Goal: Information Seeking & Learning: Learn about a topic

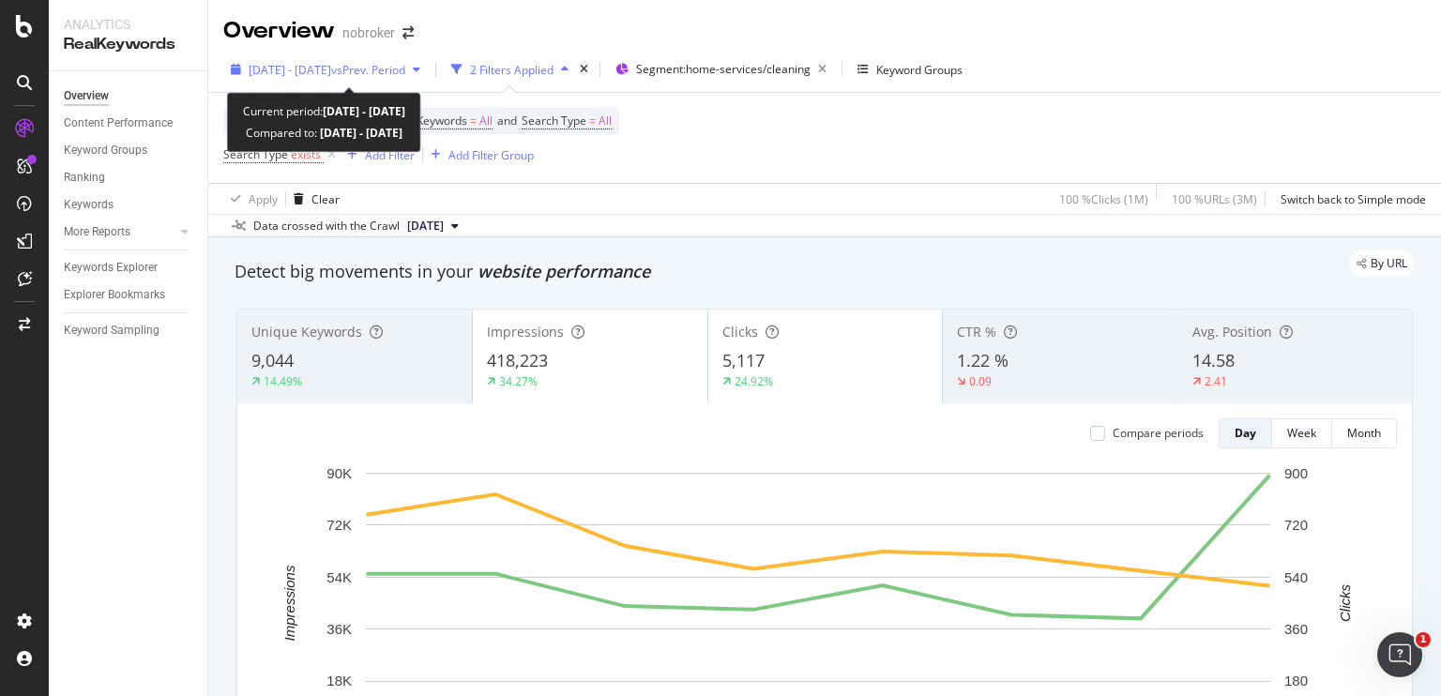
click at [403, 73] on span "vs Prev. Period" at bounding box center [368, 70] width 74 height 16
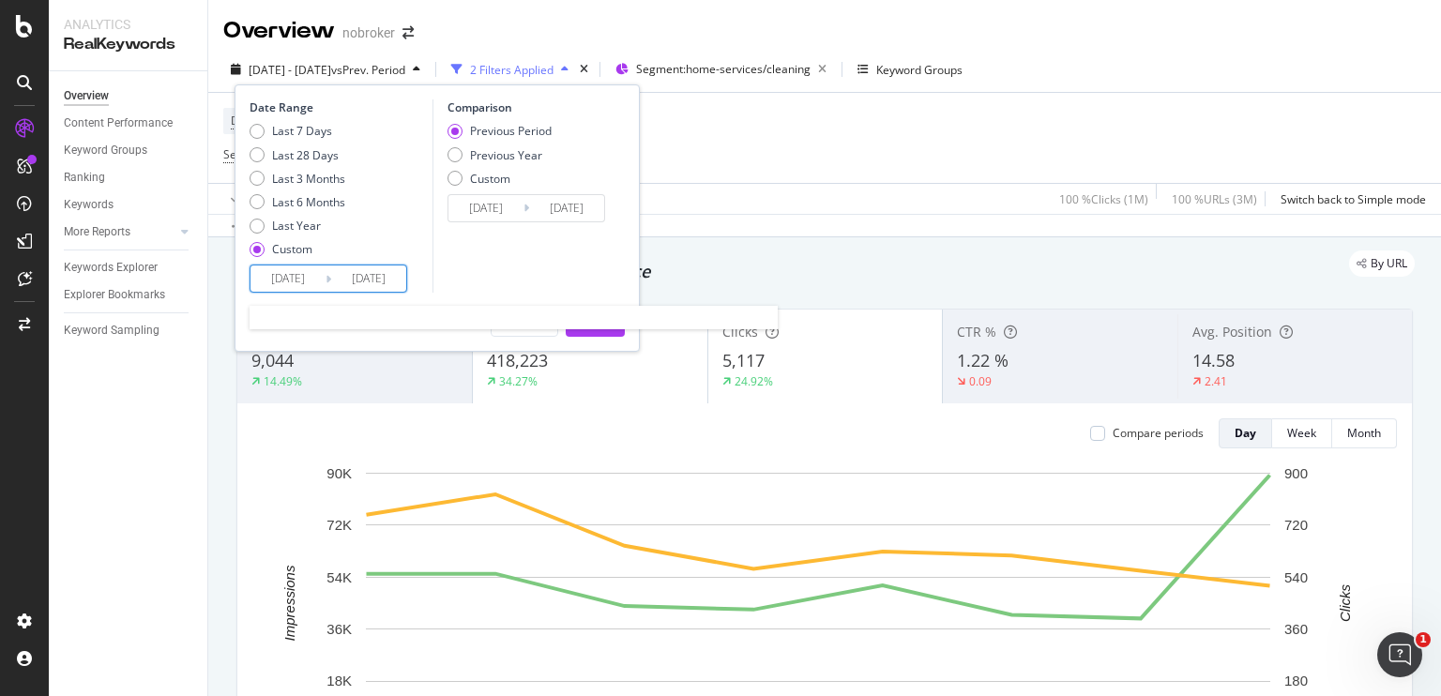
click at [378, 274] on input "[DATE]" at bounding box center [368, 279] width 75 height 26
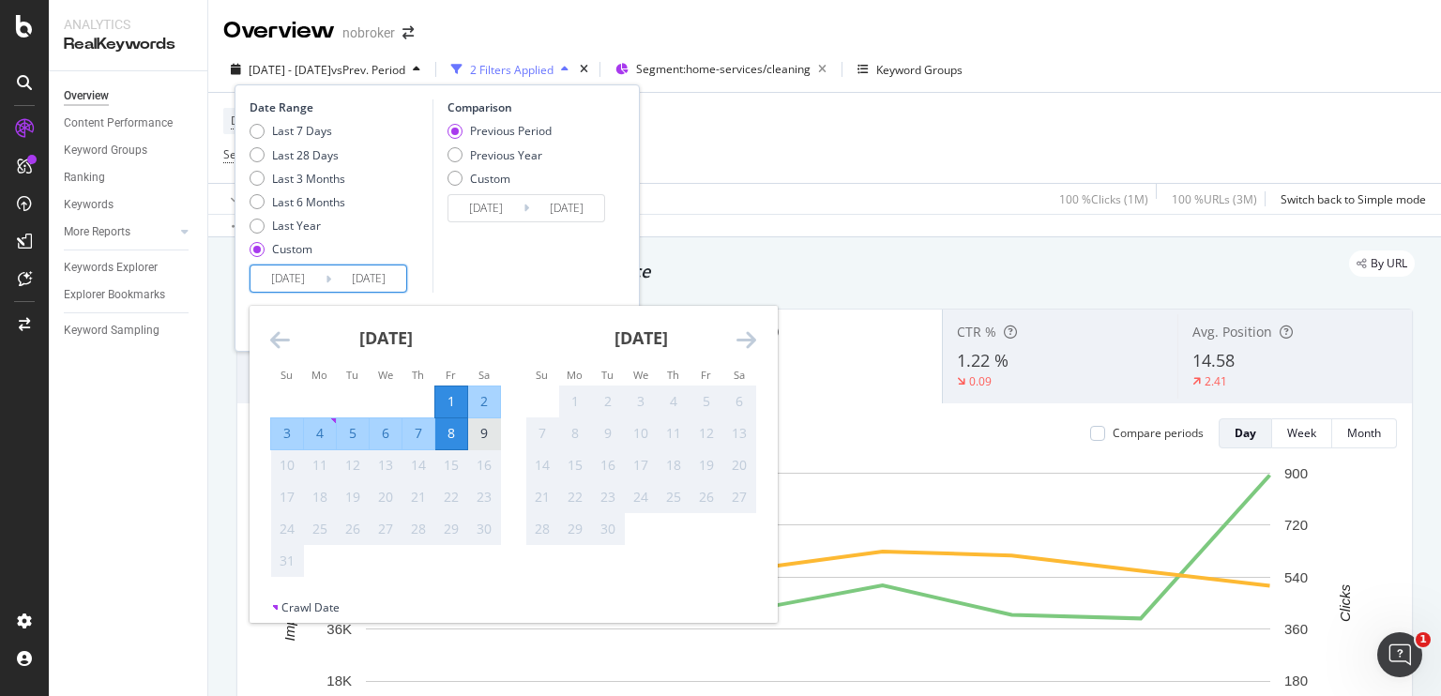
click at [481, 431] on div "9" at bounding box center [484, 433] width 32 height 19
type input "2025/08/09"
type input "2025/07/23"
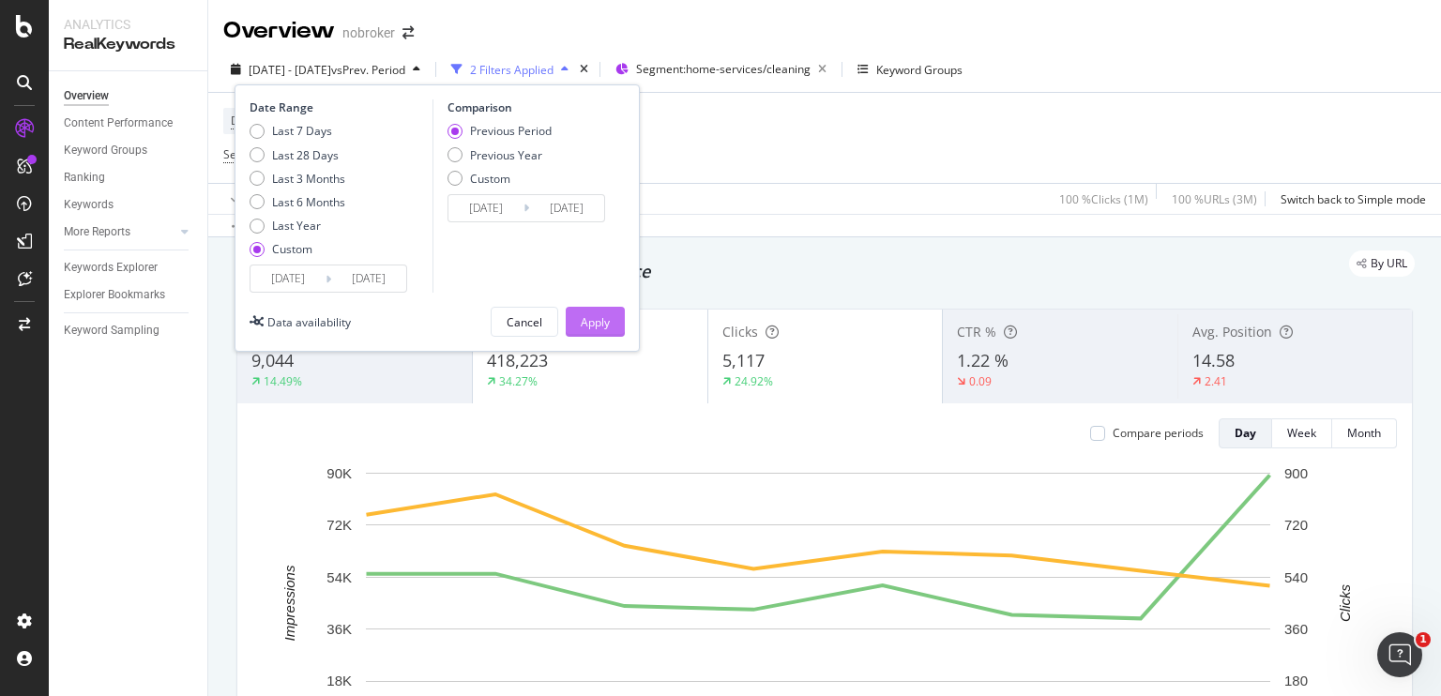
click at [584, 329] on div "Apply" at bounding box center [595, 322] width 29 height 28
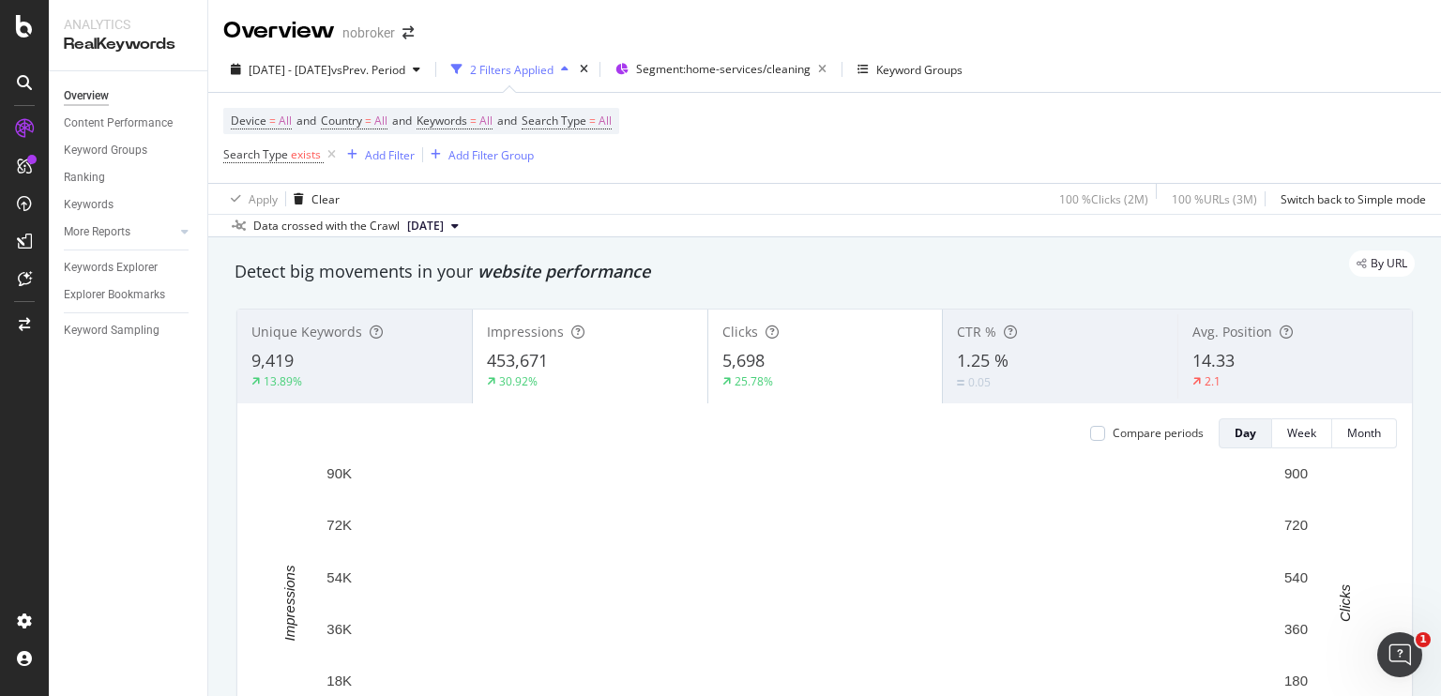
drag, startPoint x: 590, startPoint y: 290, endPoint x: 686, endPoint y: 256, distance: 101.5
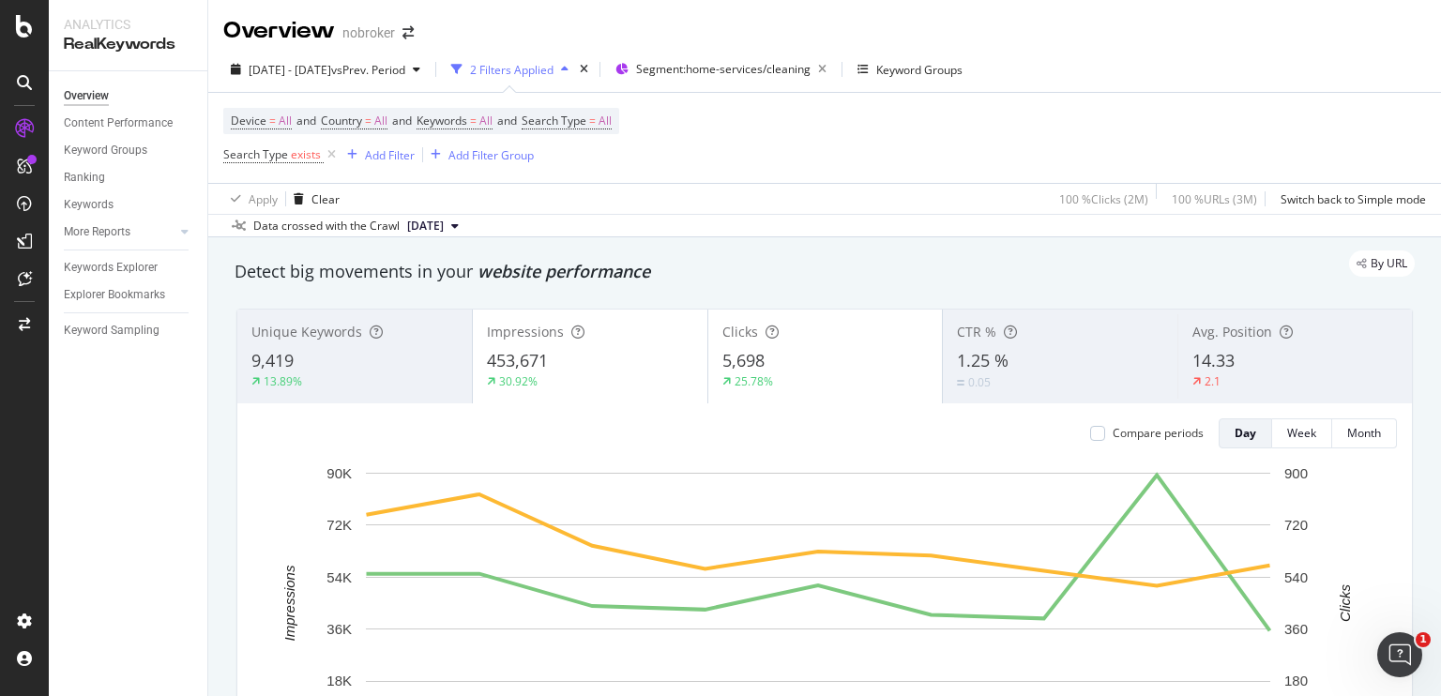
click at [686, 256] on div "By URL" at bounding box center [815, 264] width 1199 height 26
click at [747, 73] on span "Segment: home-services/cleaning" at bounding box center [723, 69] width 175 height 16
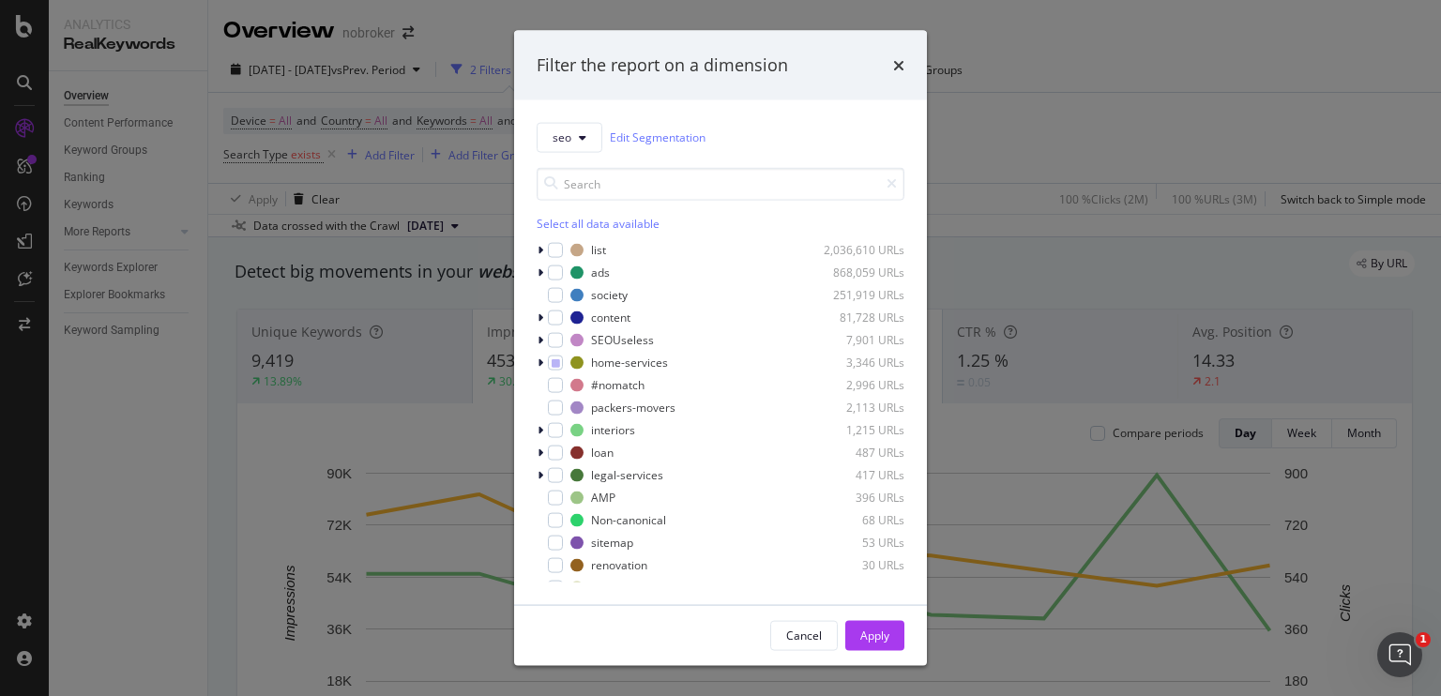
click at [892, 70] on div "Filter the report on a dimension" at bounding box center [721, 65] width 368 height 24
click at [894, 69] on icon "times" at bounding box center [898, 64] width 11 height 15
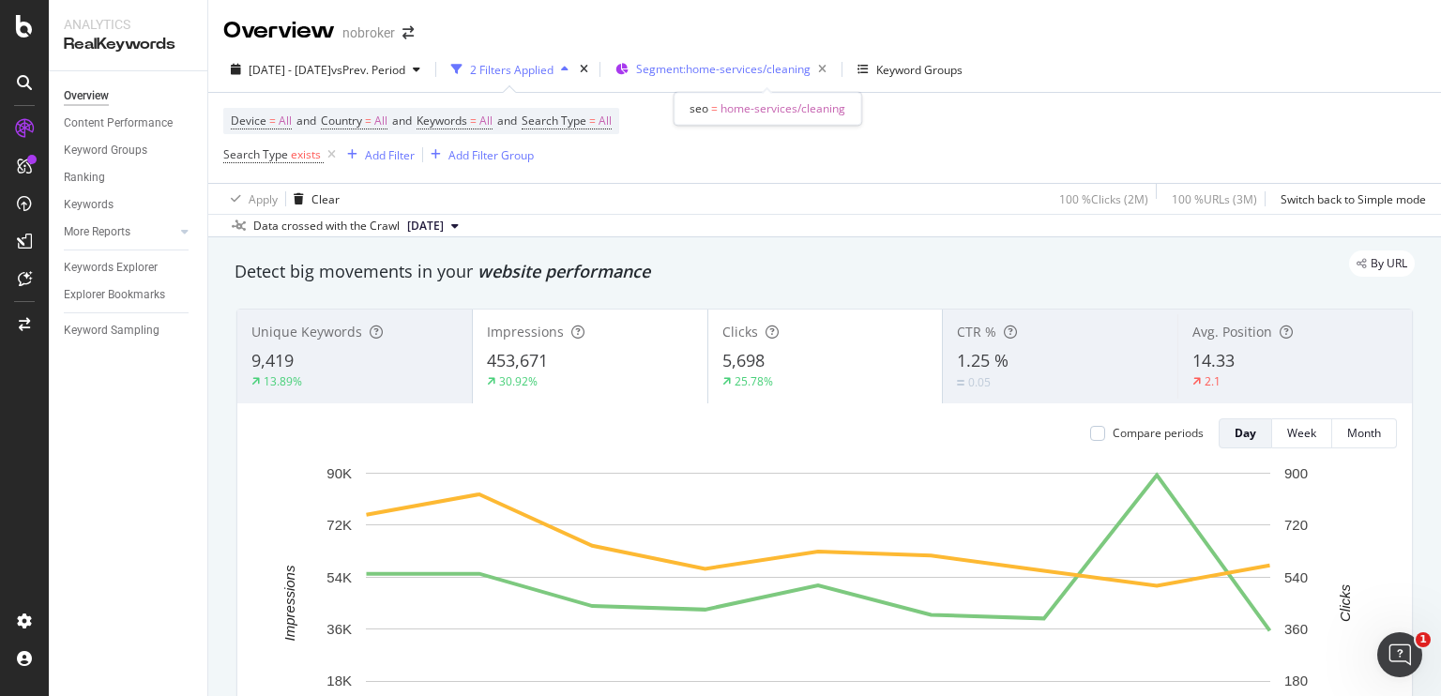
click at [751, 61] on span "Segment: home-services/cleaning" at bounding box center [723, 69] width 175 height 16
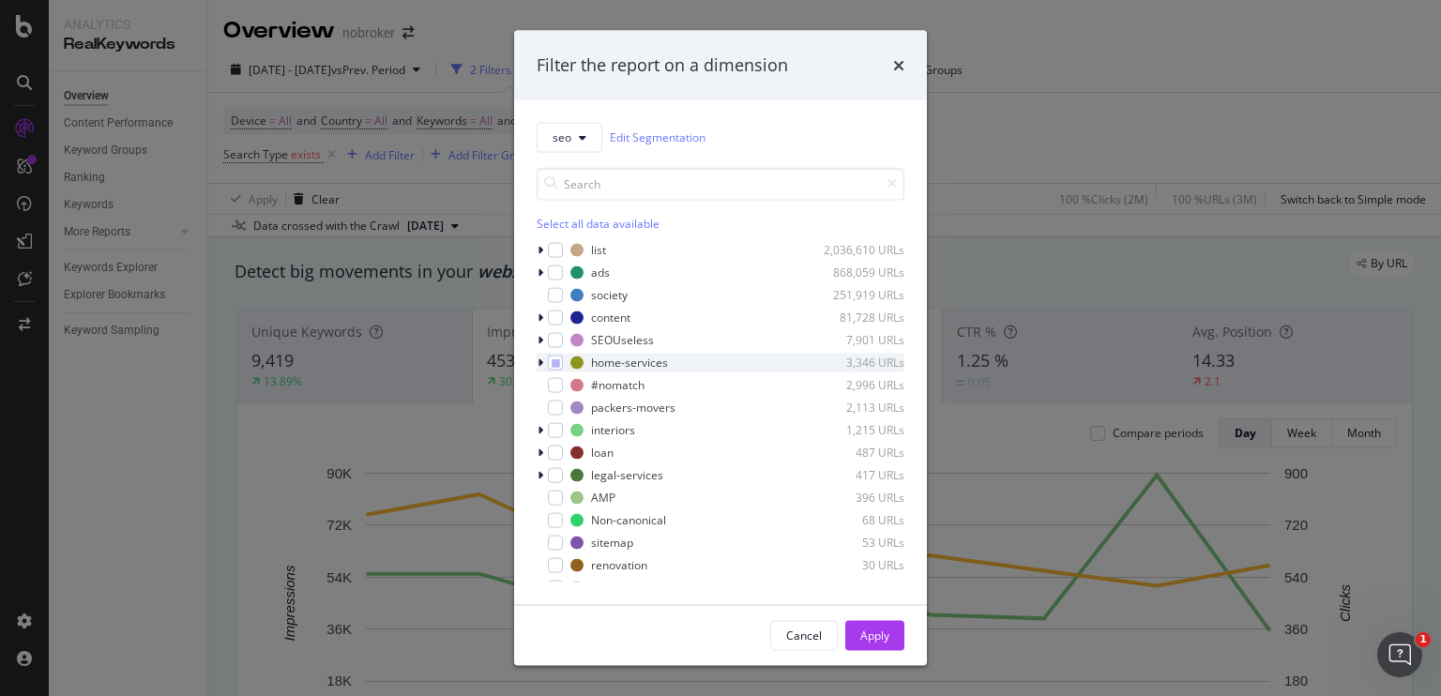
click at [541, 367] on icon "modal" at bounding box center [541, 362] width 6 height 11
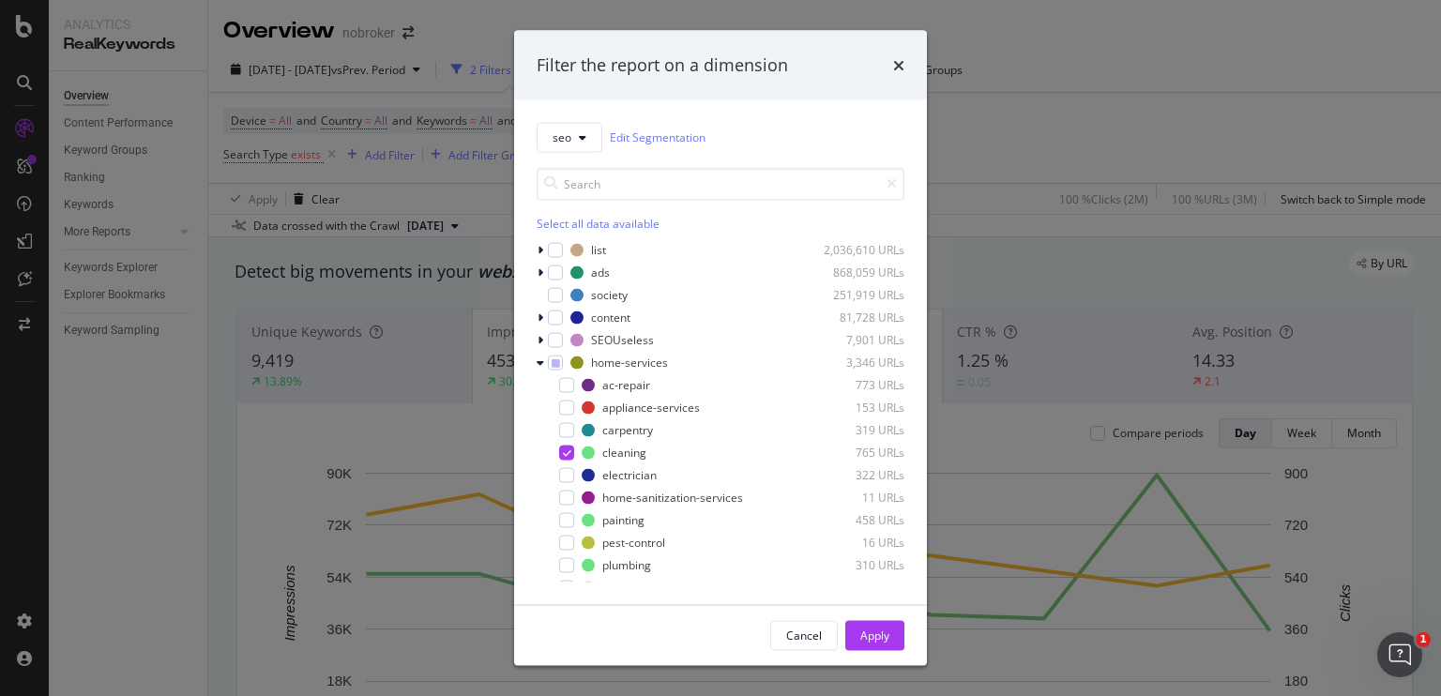
click at [563, 530] on div "ac-repair 773 URLs appliance-services 153 URLs carpentry 319 URLs cleaning 765 …" at bounding box center [721, 497] width 368 height 244
click at [565, 528] on div "painting 458 URLs" at bounding box center [721, 519] width 368 height 19
click at [563, 451] on icon "modal" at bounding box center [567, 452] width 8 height 9
click at [876, 637] on div "Apply" at bounding box center [875, 636] width 29 height 16
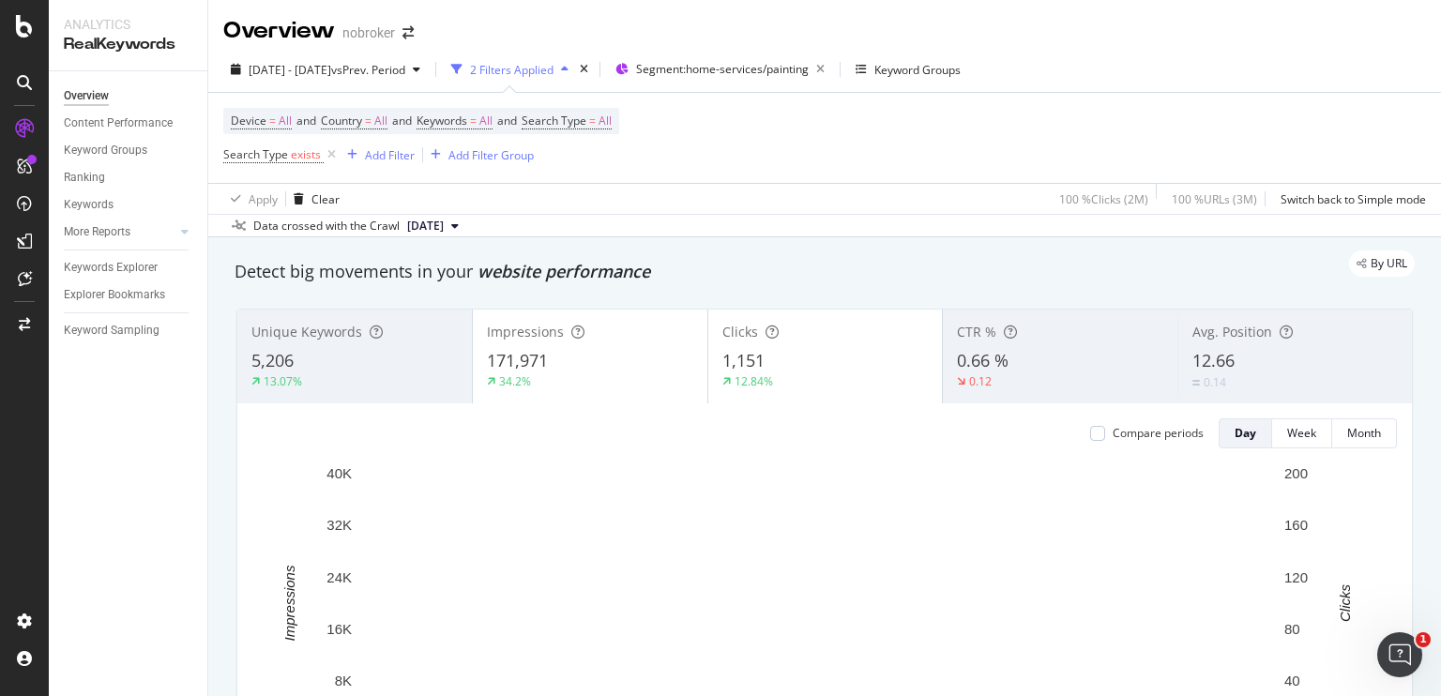
scroll to position [54, 0]
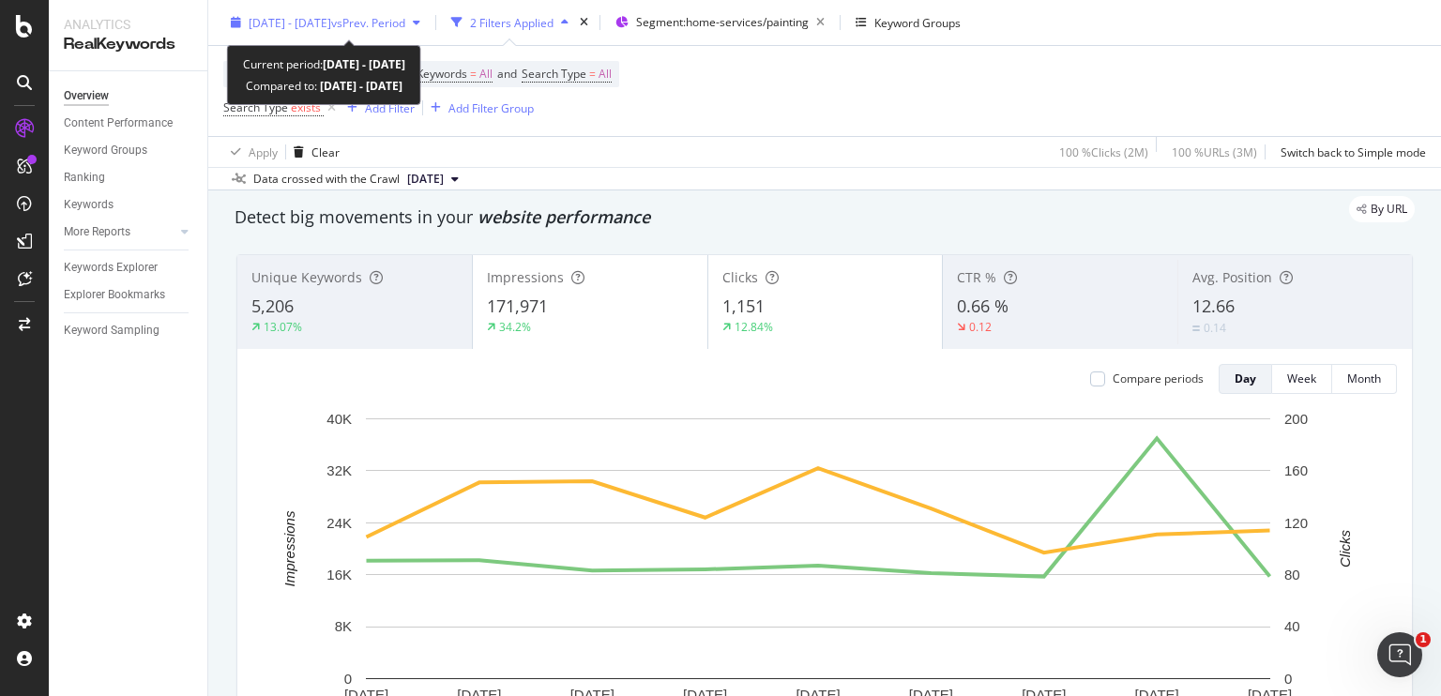
click at [383, 18] on span "vs Prev. Period" at bounding box center [368, 22] width 74 height 16
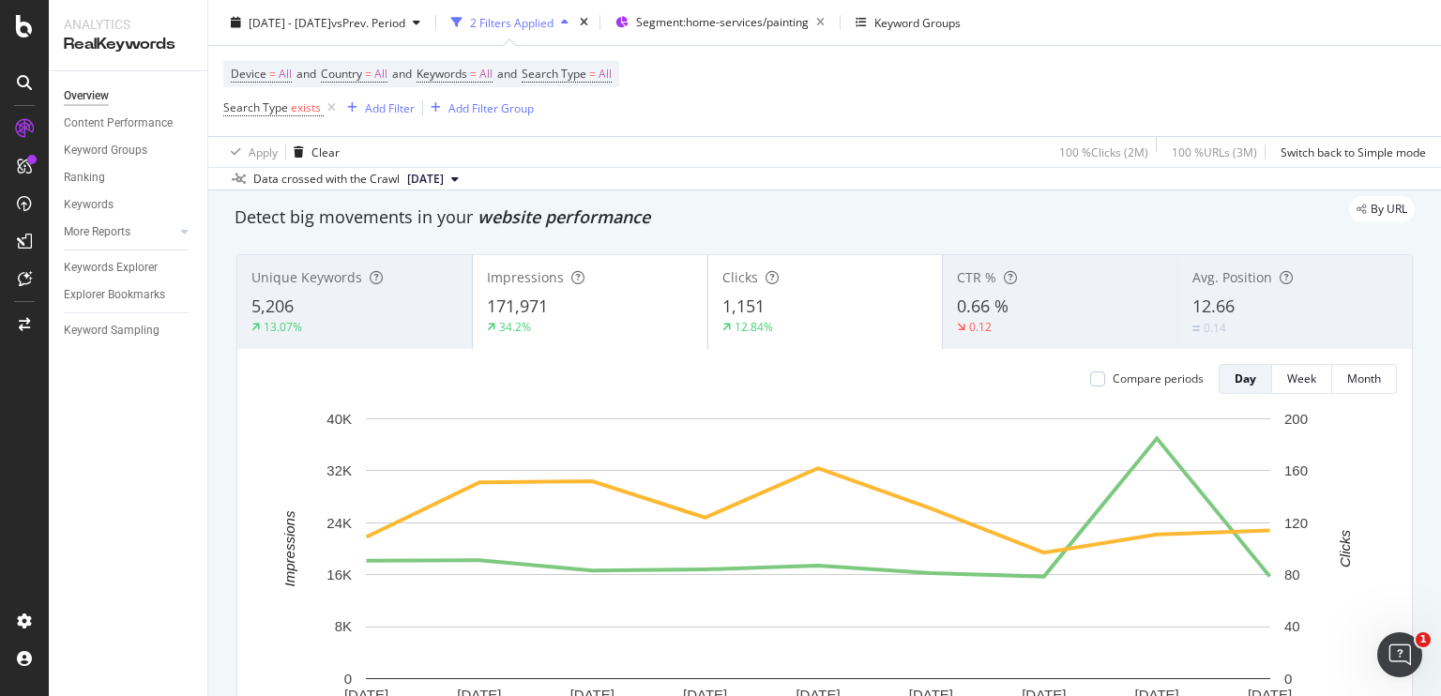
click at [746, 122] on div "Device = All and Country = All and Keywords = All and Search Type = All Search …" at bounding box center [824, 91] width 1203 height 90
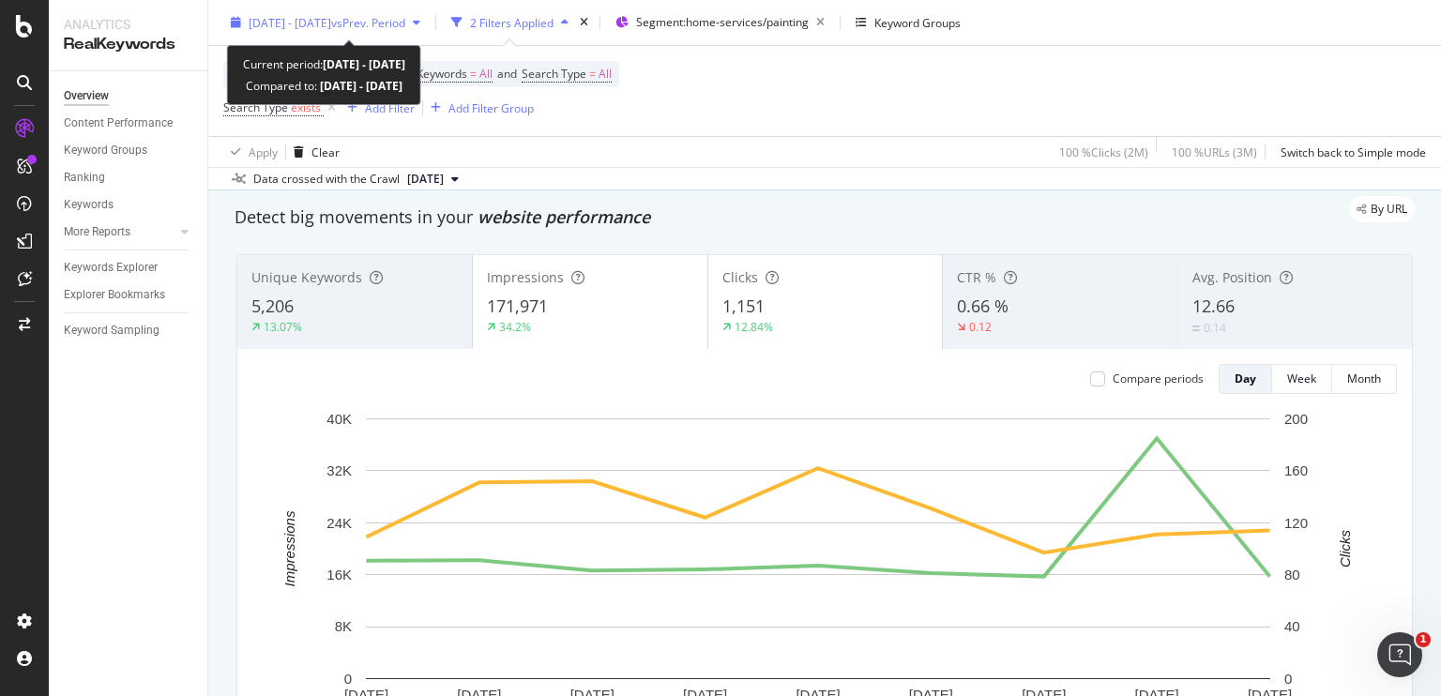
click at [277, 25] on span "2025 Aug. 1st - Aug. 9th" at bounding box center [290, 22] width 83 height 16
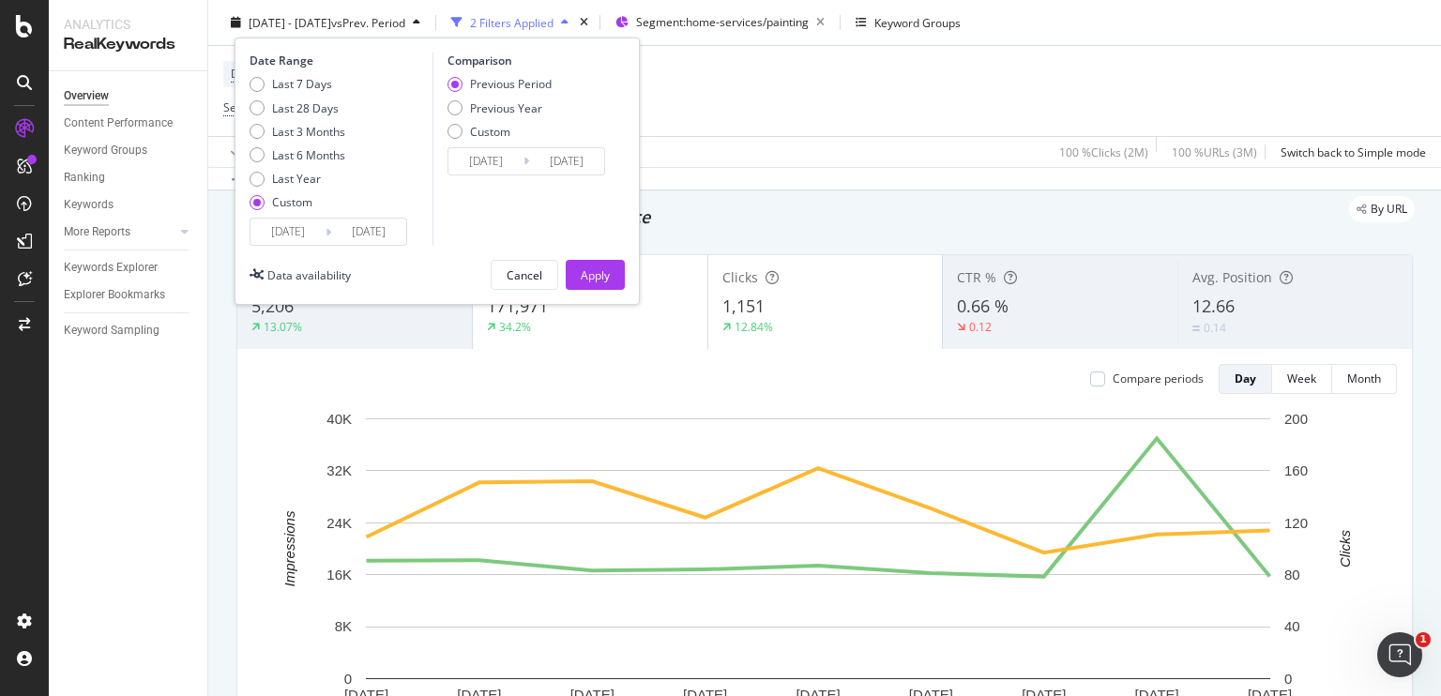
click at [809, 136] on div "Apply Clear 100 % Clicks ( 2M ) 100 % URLs ( 3M ) Switch back to Simple mode" at bounding box center [824, 151] width 1233 height 31
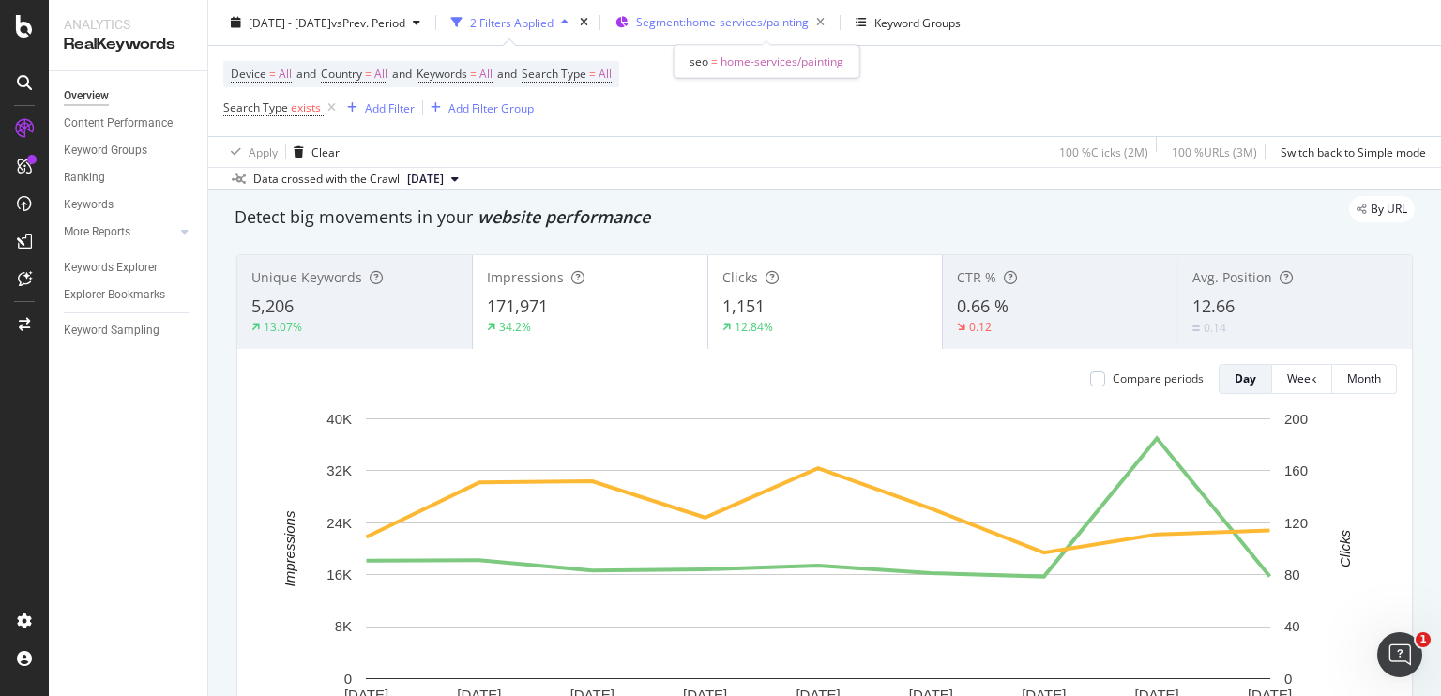
click at [784, 19] on span "Segment: home-services/painting" at bounding box center [722, 22] width 173 height 16
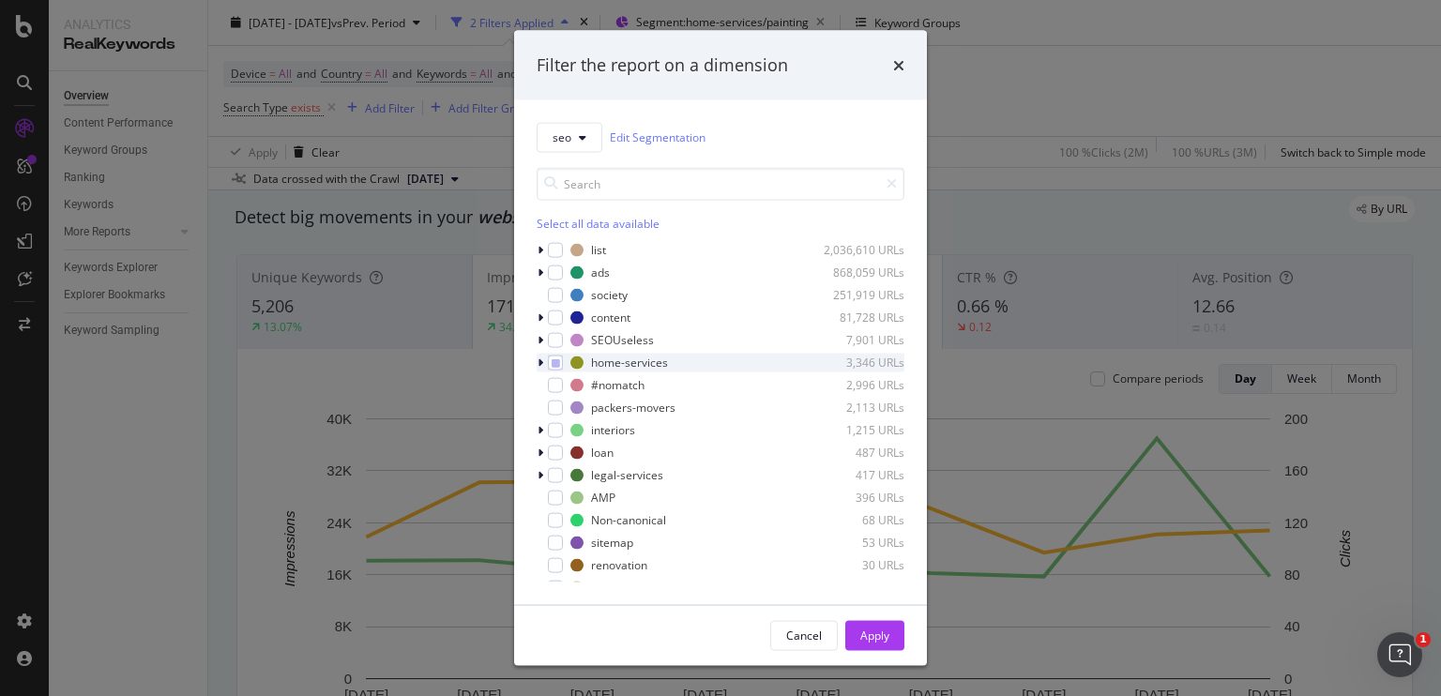
click at [543, 364] on div "modal" at bounding box center [542, 362] width 11 height 19
click at [543, 364] on icon "modal" at bounding box center [541, 362] width 8 height 11
click at [543, 364] on div "modal" at bounding box center [542, 362] width 11 height 19
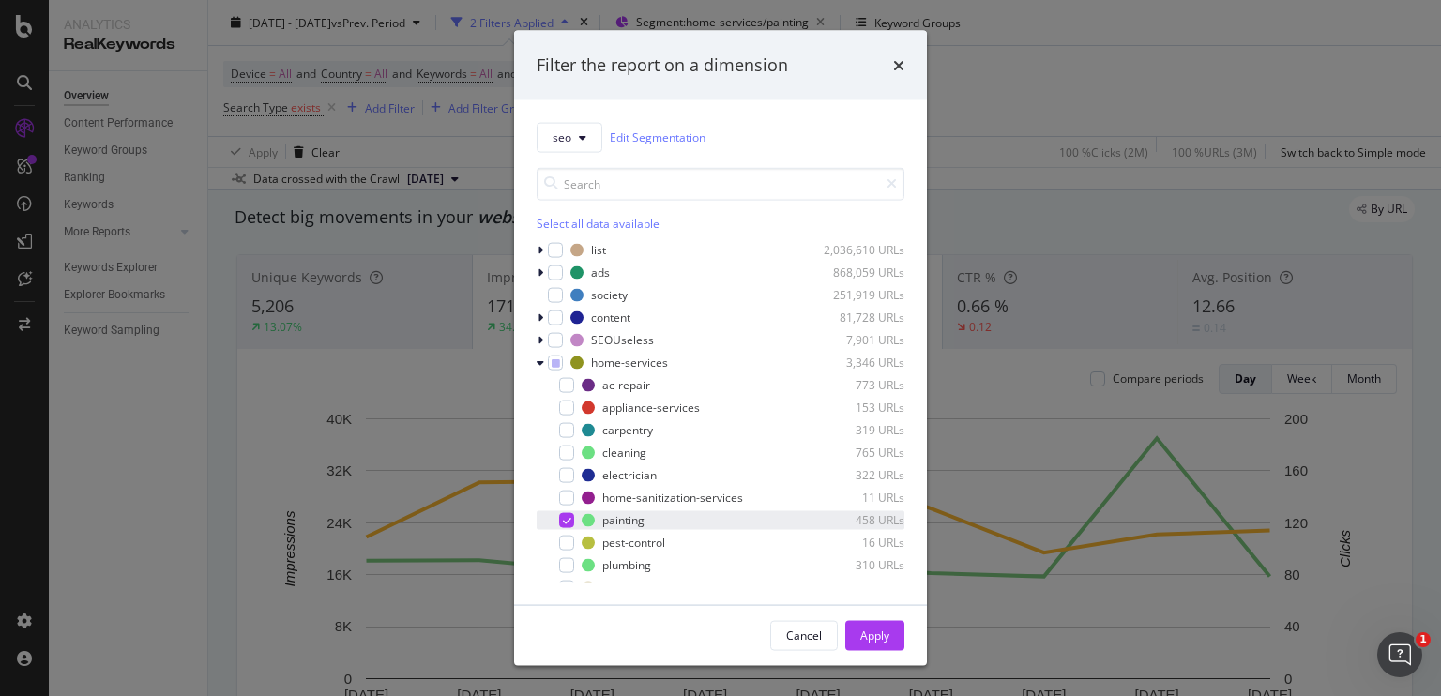
click at [559, 517] on div "modal" at bounding box center [566, 519] width 15 height 15
click at [567, 382] on div "modal" at bounding box center [566, 384] width 15 height 15
click at [868, 641] on div "Apply" at bounding box center [875, 636] width 29 height 16
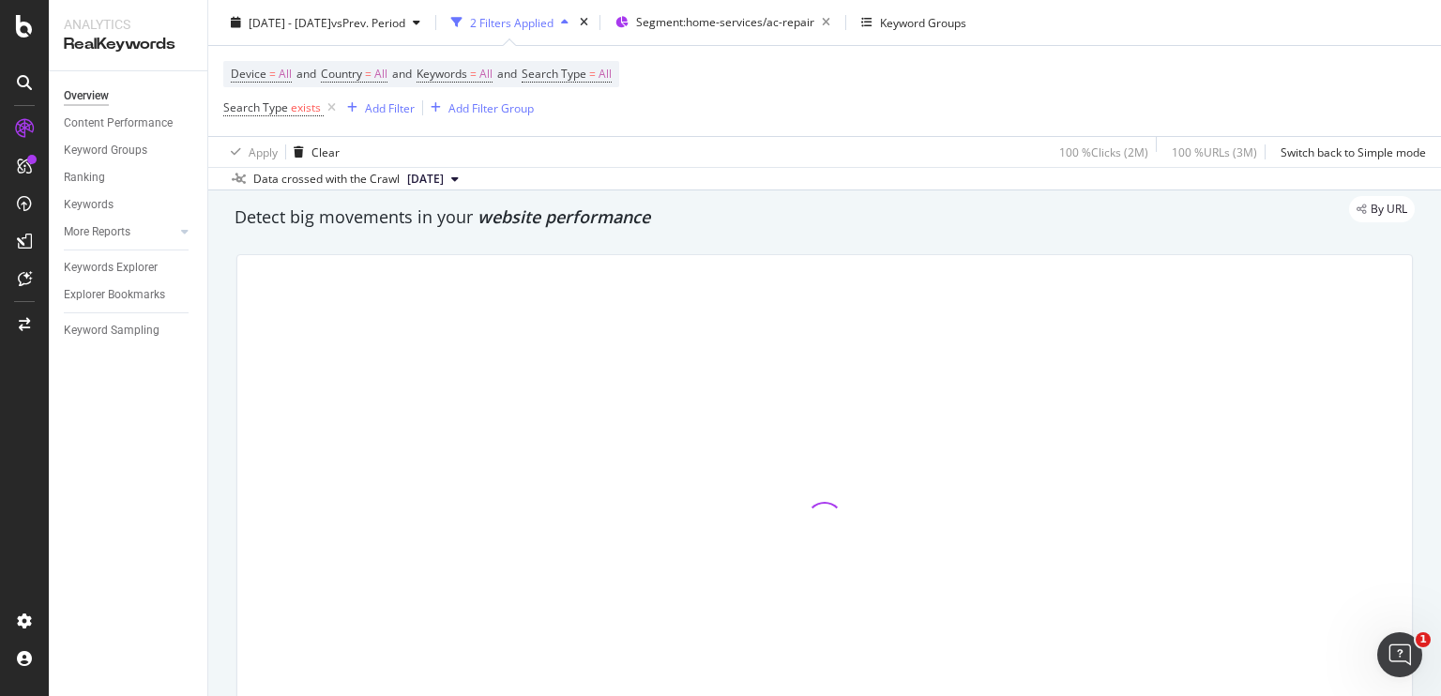
click at [599, 216] on div "By URL" at bounding box center [815, 209] width 1199 height 26
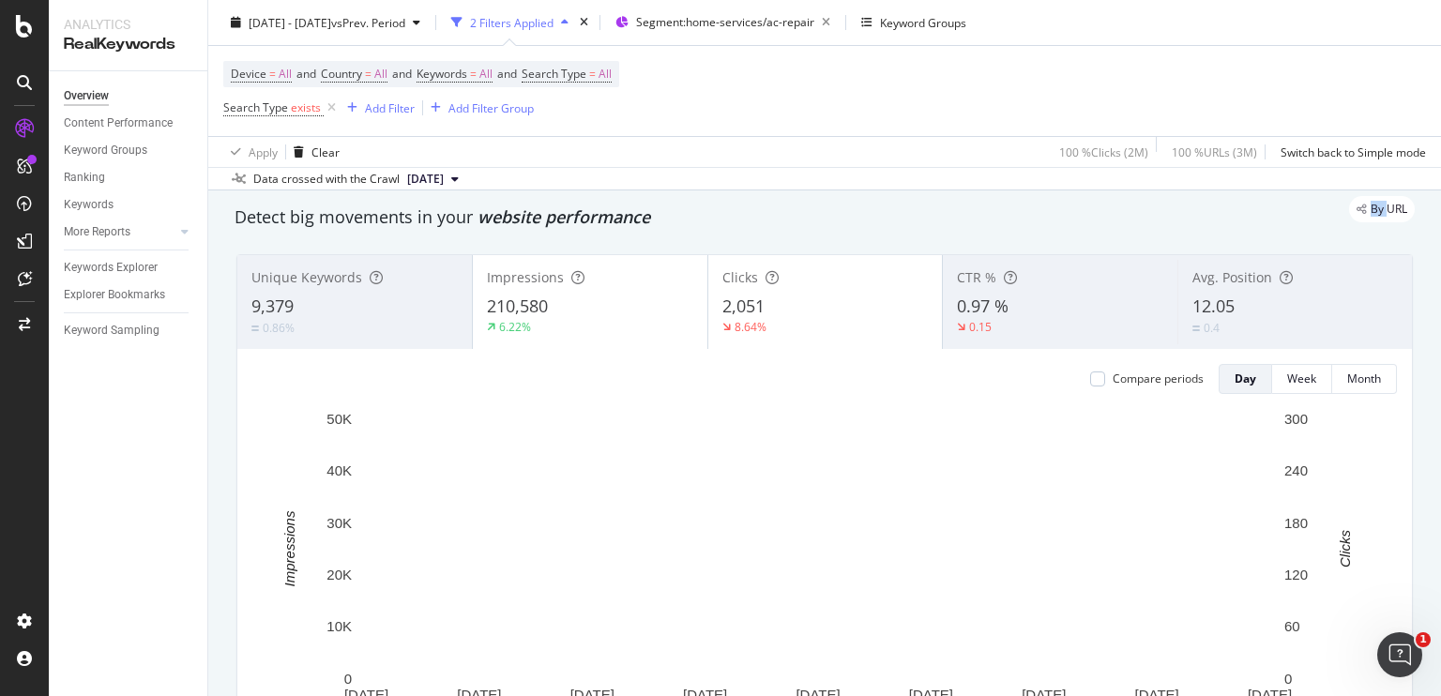
click at [599, 216] on div "By URL" at bounding box center [815, 209] width 1199 height 26
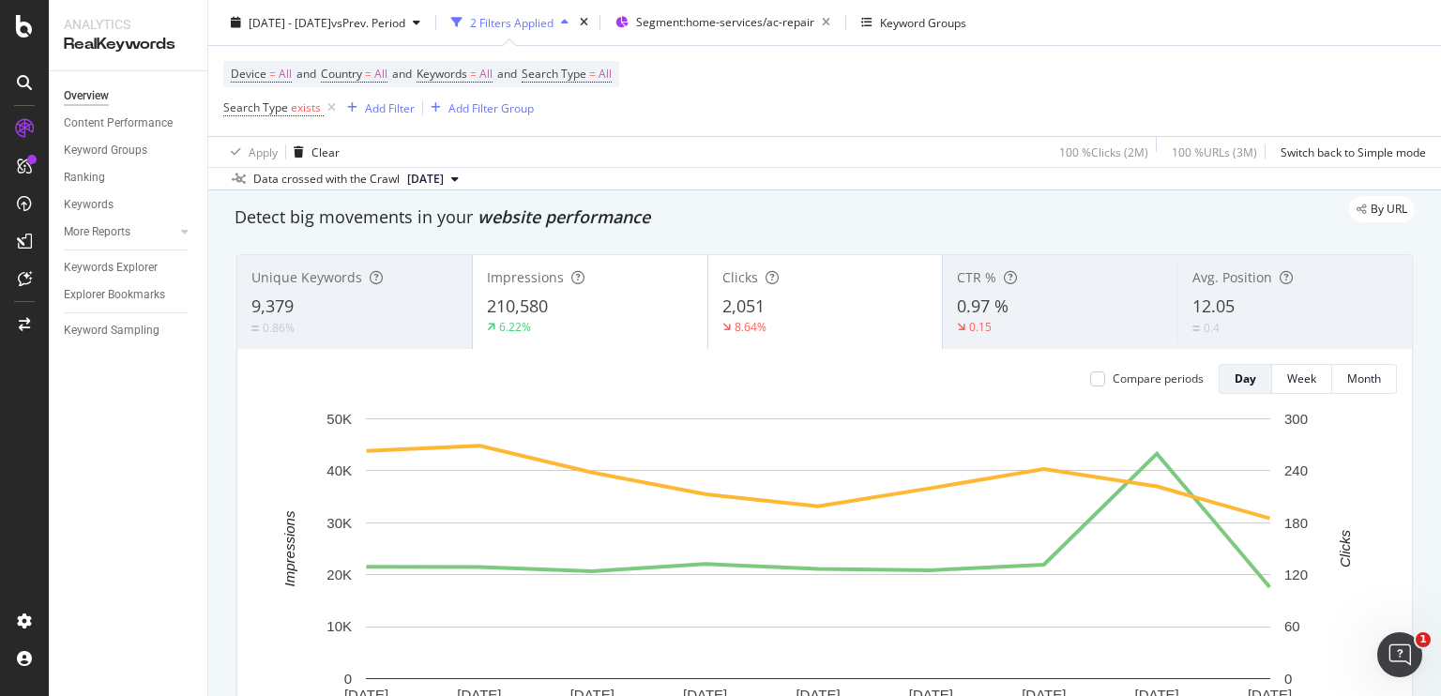
click at [728, 209] on div "By URL" at bounding box center [815, 209] width 1199 height 26
click at [330, 112] on icon at bounding box center [332, 108] width 16 height 19
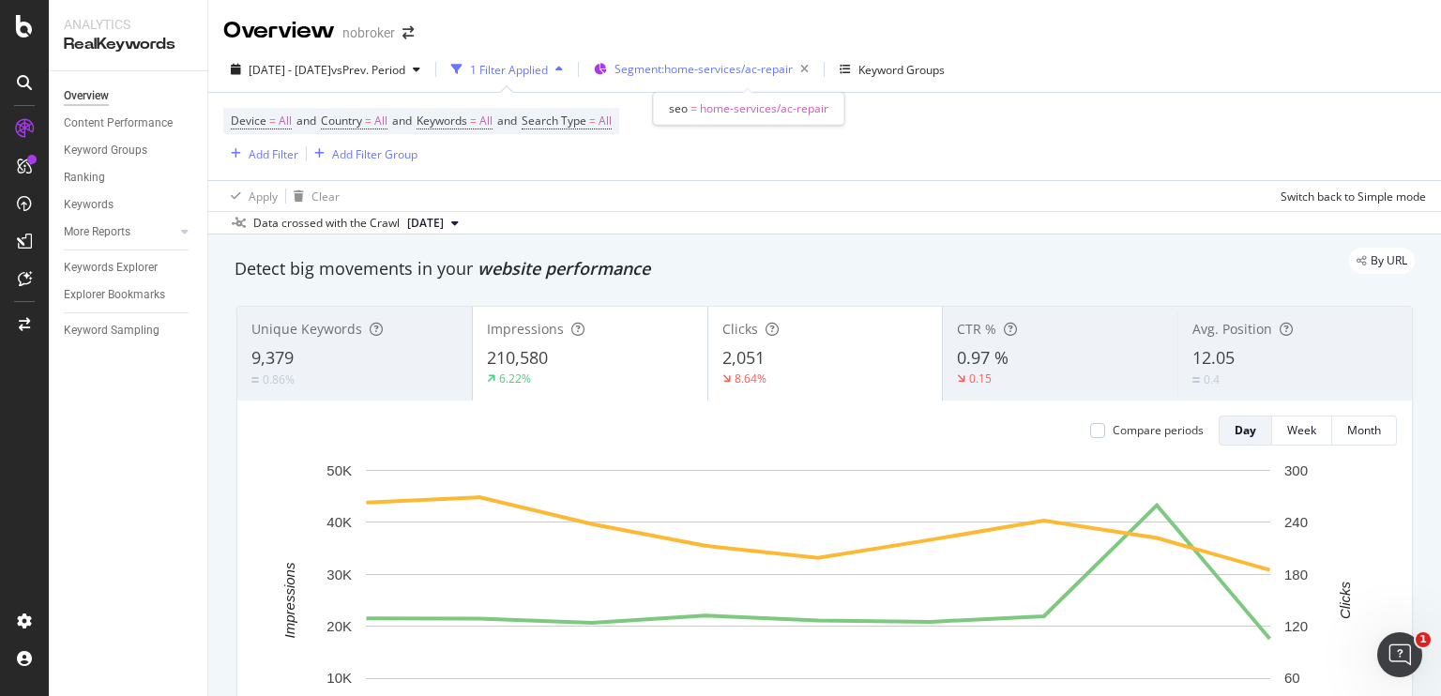
click at [719, 73] on span "Segment: home-services/ac-repair" at bounding box center [704, 69] width 178 height 16
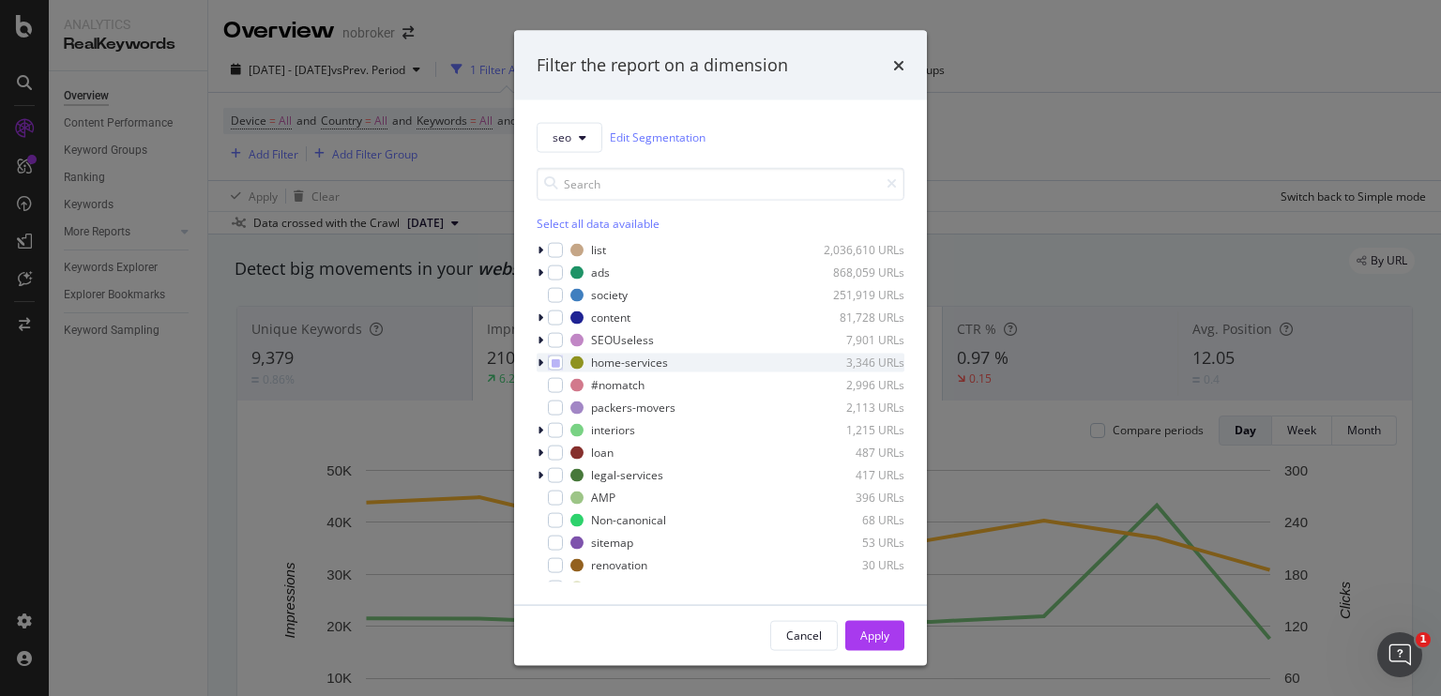
click at [537, 367] on div "seo Edit Segmentation Select all data available list 2,036,610 URLs ads 868,059…" at bounding box center [720, 351] width 413 height 505
click at [537, 367] on div "modal" at bounding box center [542, 362] width 11 height 19
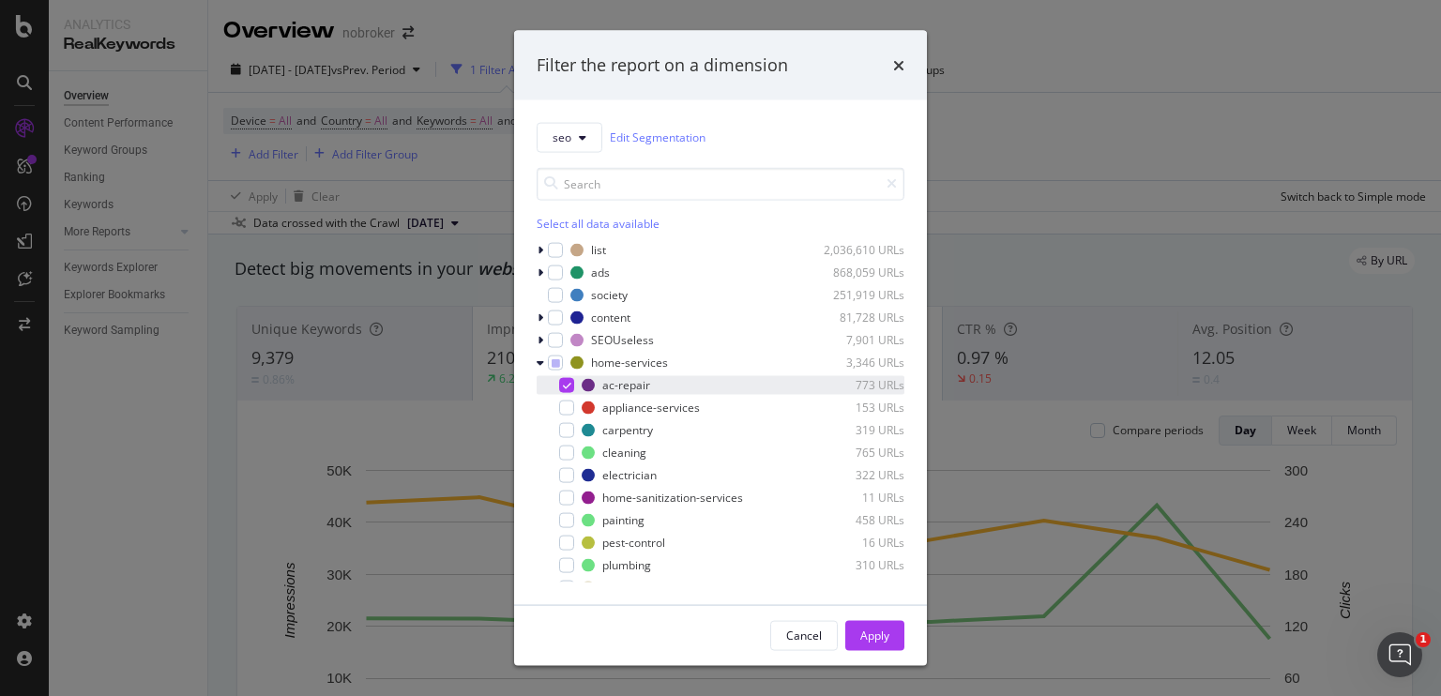
click at [563, 382] on icon "modal" at bounding box center [567, 384] width 8 height 9
click at [571, 455] on div "modal" at bounding box center [566, 452] width 15 height 15
click at [862, 623] on div "Apply" at bounding box center [875, 635] width 29 height 28
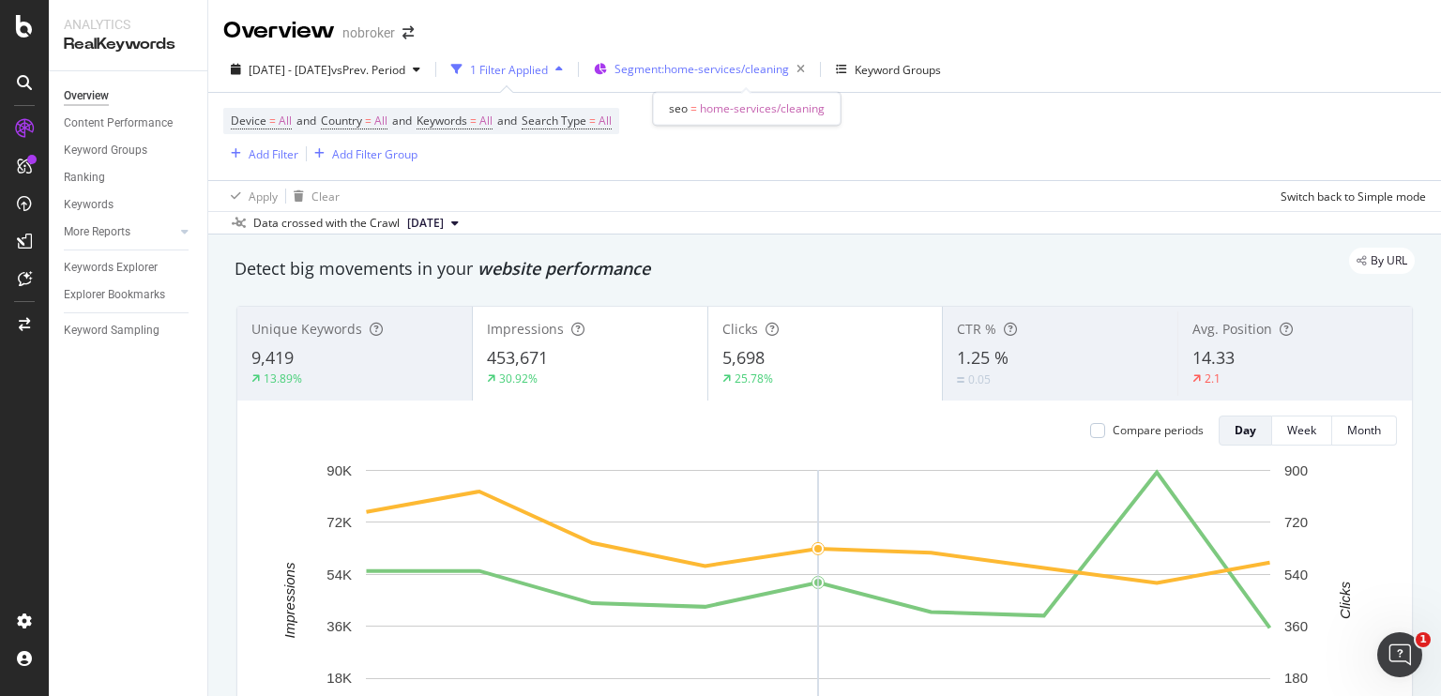
click at [713, 74] on span "Segment: home-services/cleaning" at bounding box center [702, 69] width 175 height 16
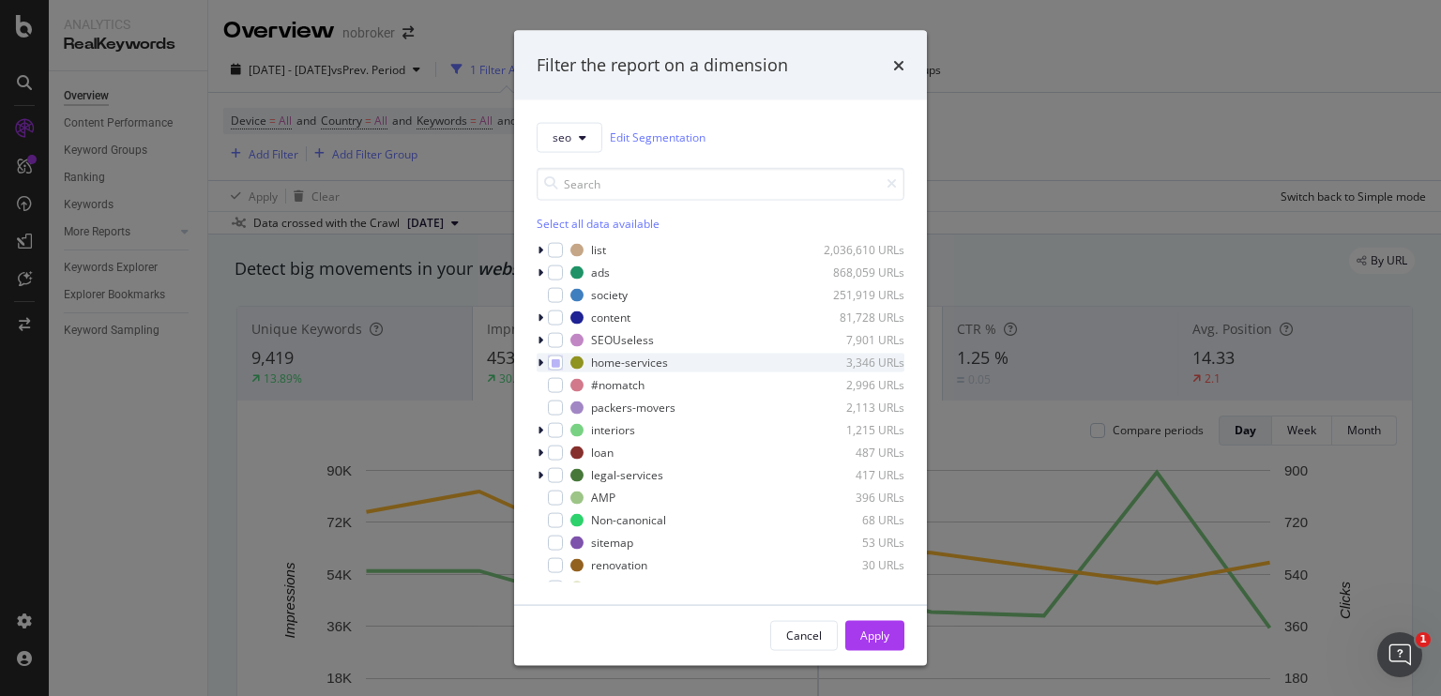
click at [539, 366] on icon "modal" at bounding box center [541, 362] width 6 height 11
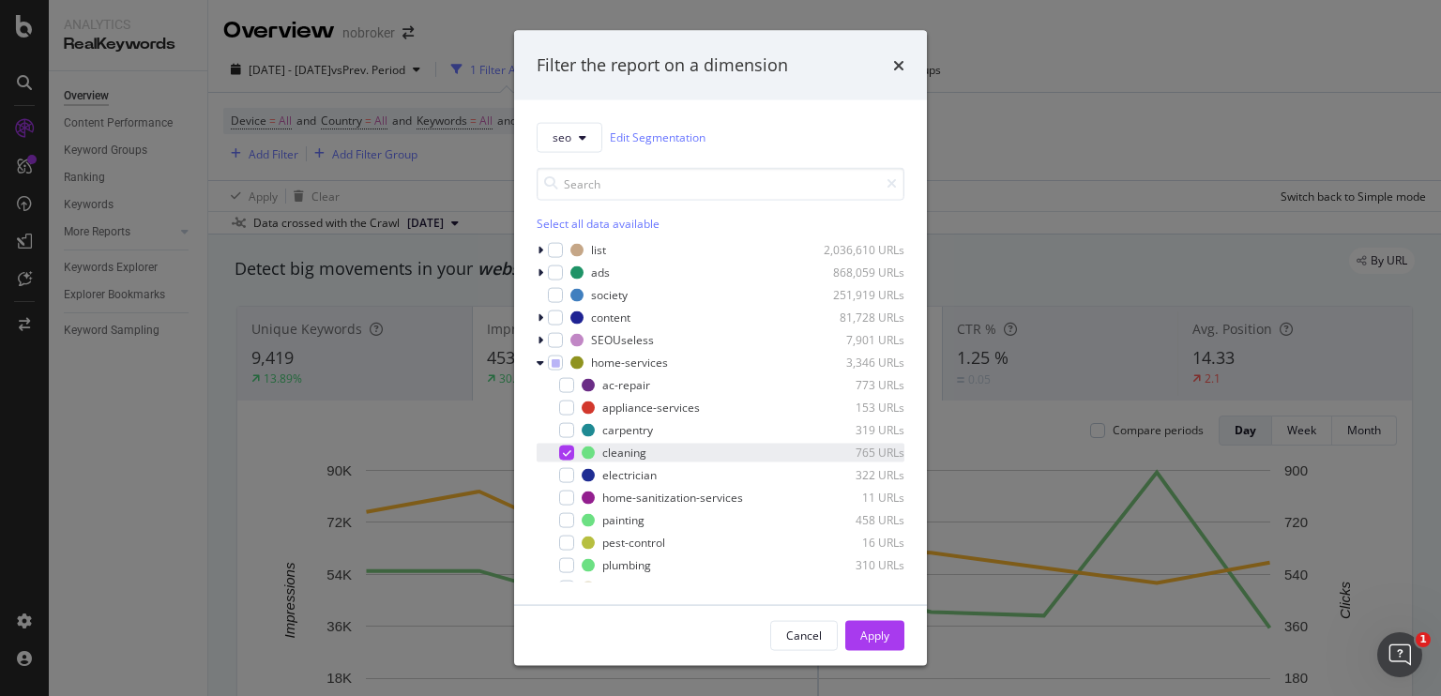
click at [559, 453] on div "modal" at bounding box center [566, 452] width 15 height 15
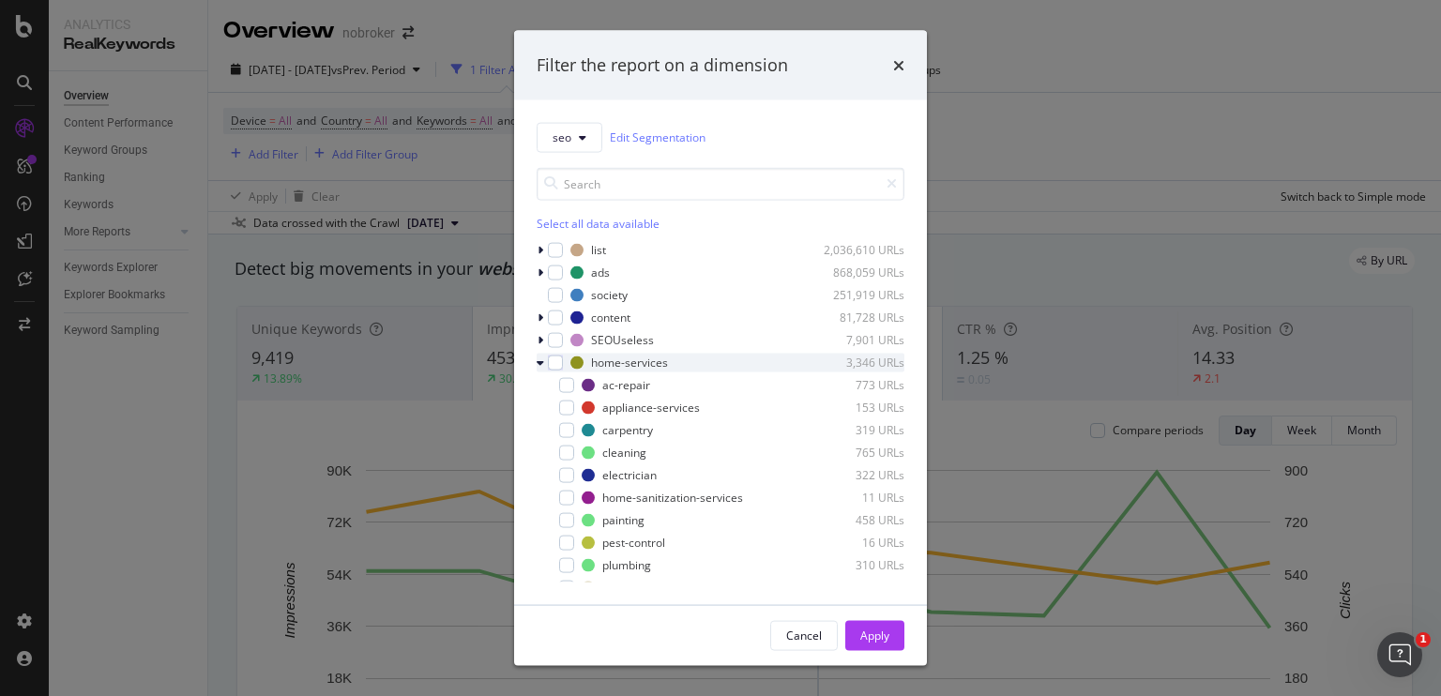
click at [541, 361] on icon "modal" at bounding box center [541, 362] width 8 height 11
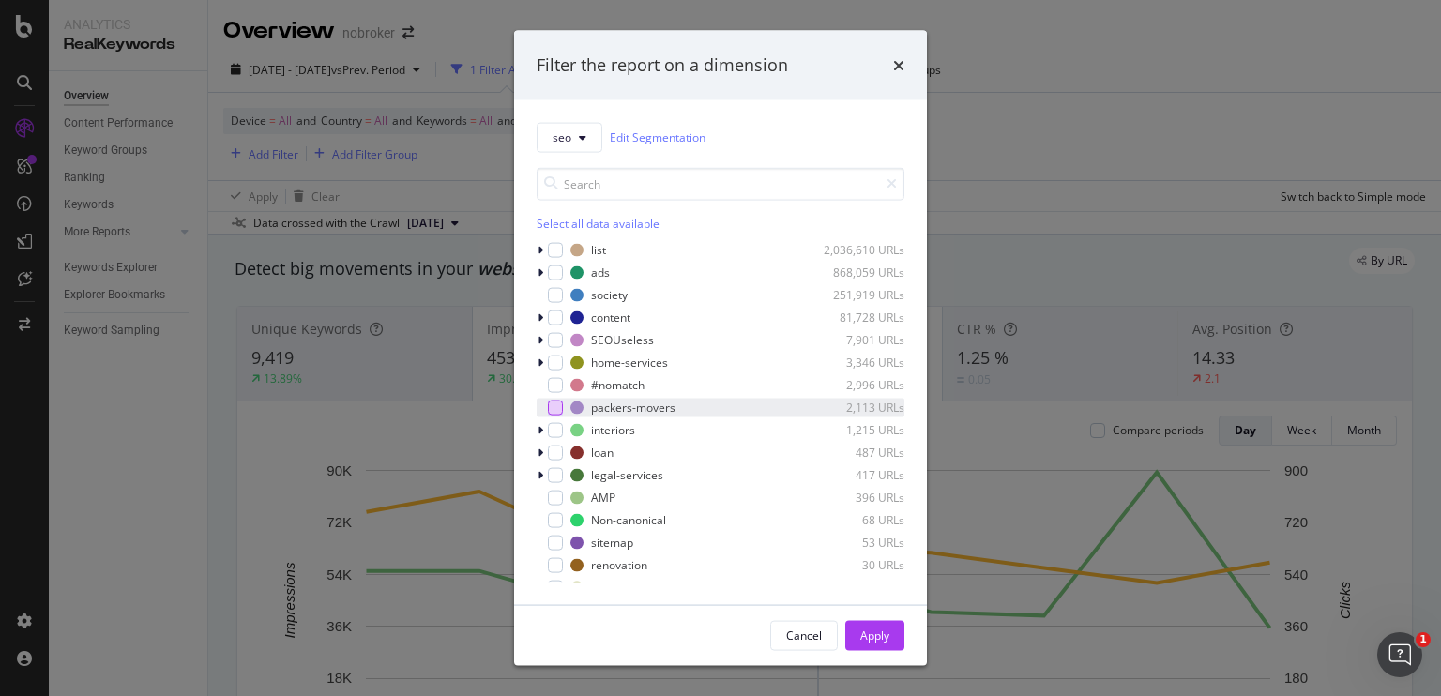
click at [556, 411] on div "modal" at bounding box center [555, 407] width 15 height 15
click at [863, 641] on div "Apply" at bounding box center [875, 636] width 29 height 16
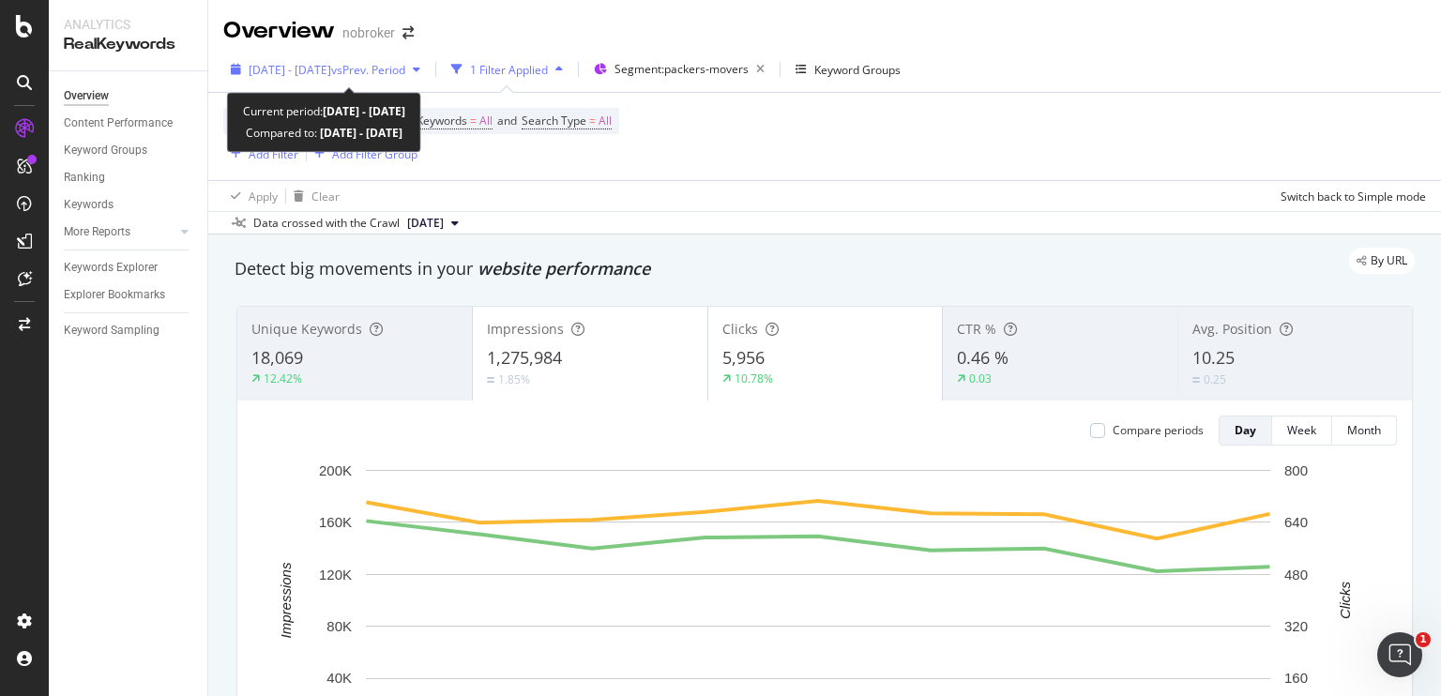
click at [331, 73] on span "2025 Aug. 1st - Aug. 9th" at bounding box center [290, 70] width 83 height 16
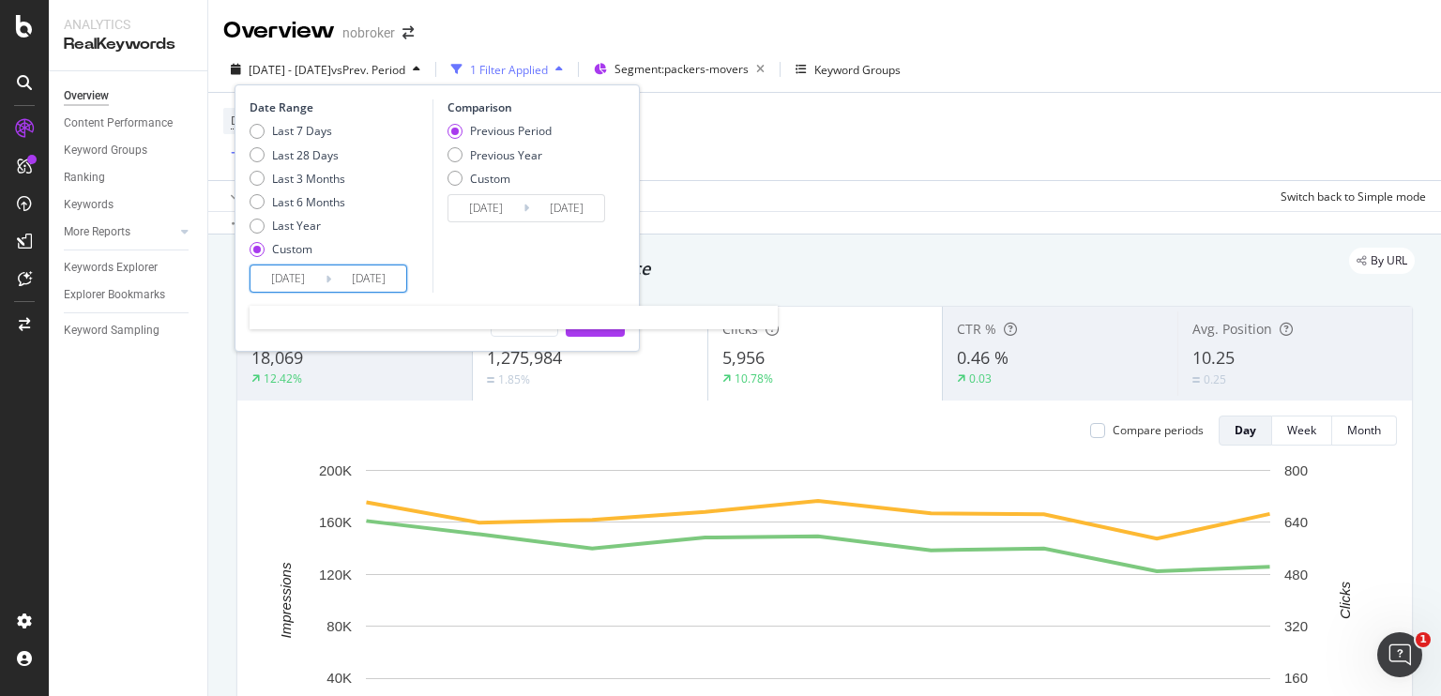
click at [269, 274] on input "2025/08/01" at bounding box center [288, 279] width 75 height 26
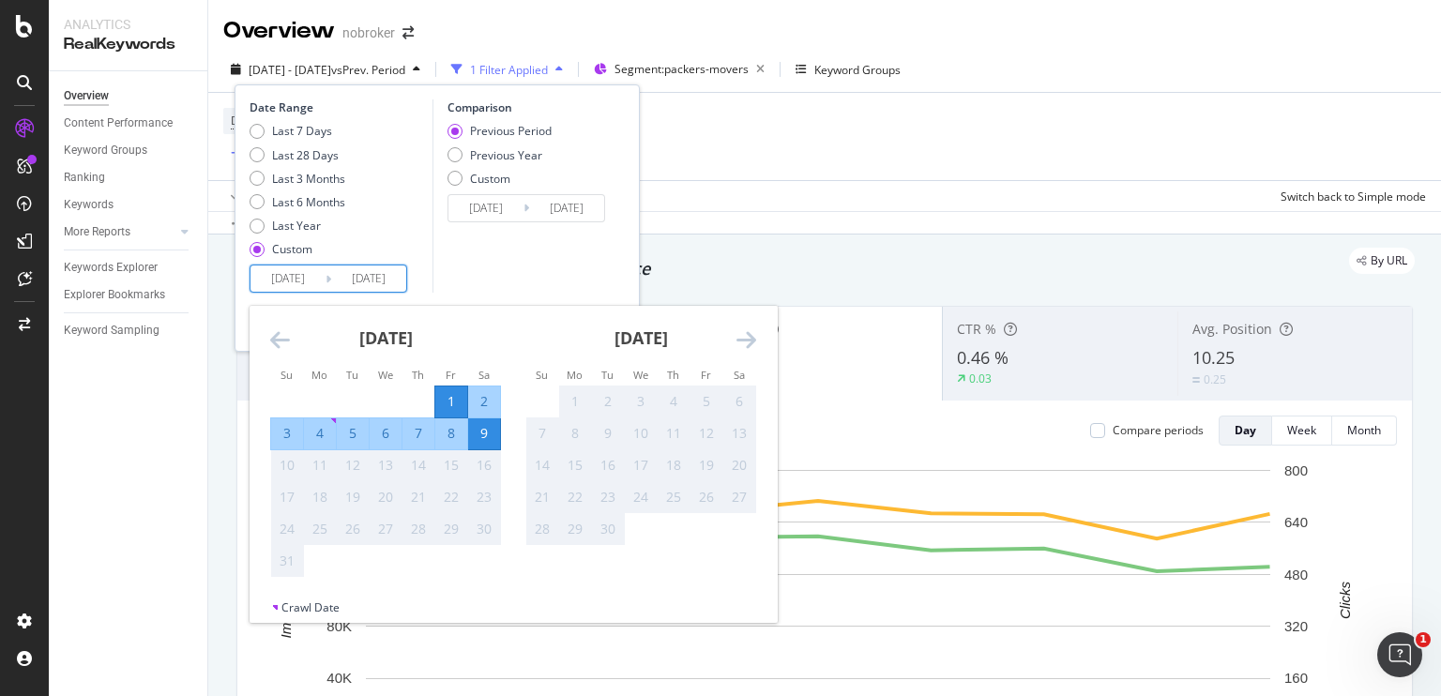
click at [268, 335] on div "August 2025 1 2 3 4 5 6 7 8 9 10 11 12 13 14 15 16 17 18 19 20 21 22 23 24 25 2…" at bounding box center [385, 442] width 255 height 272
click at [279, 341] on icon "Move backward to switch to the previous month." at bounding box center [280, 339] width 20 height 23
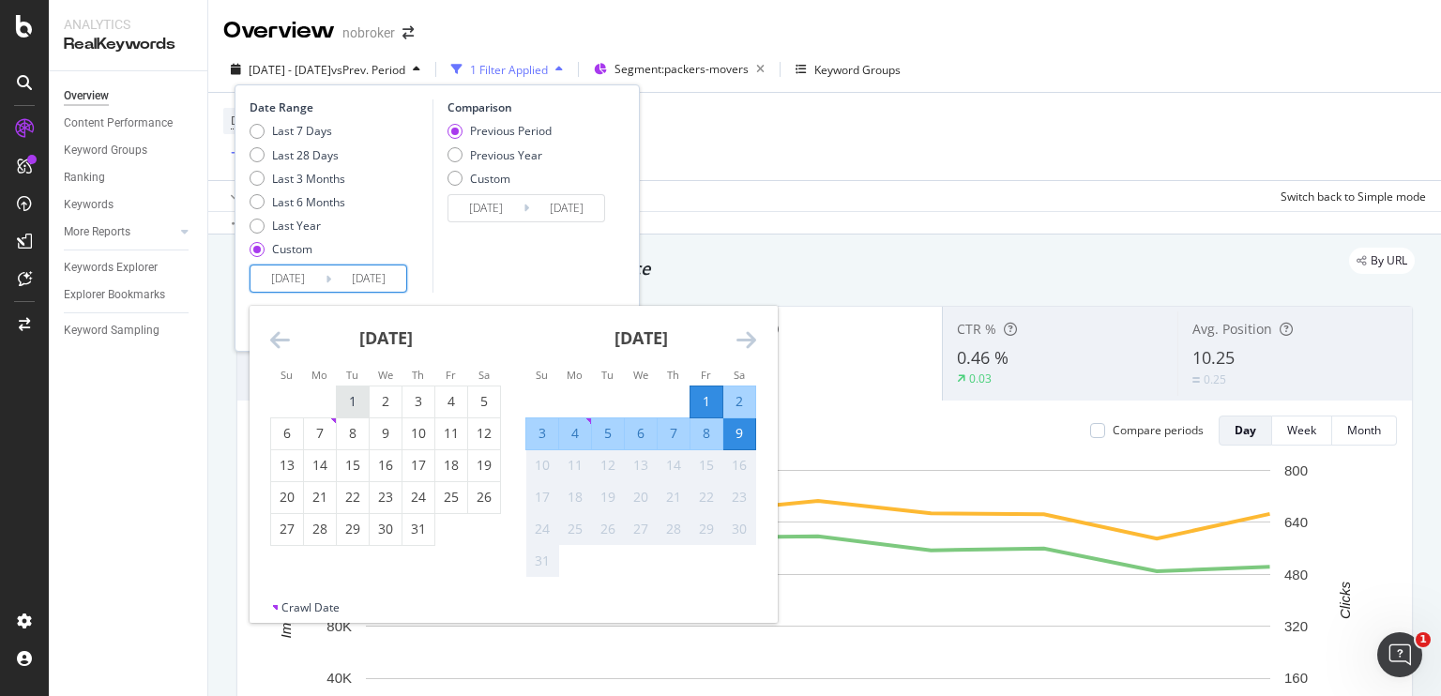
click at [351, 410] on div "1" at bounding box center [353, 401] width 32 height 19
type input "2025/07/01"
type input "2025/05/22"
type input "2025/06/30"
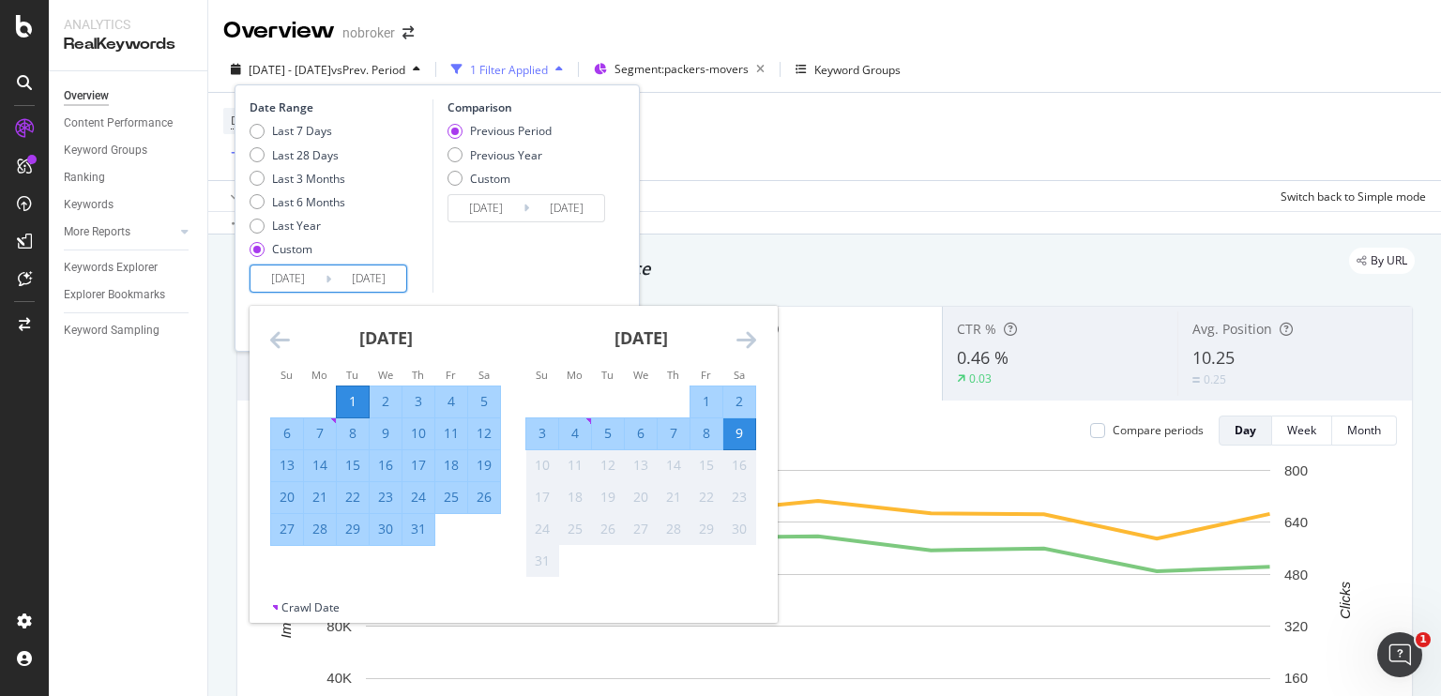
click at [419, 525] on div "31" at bounding box center [419, 529] width 32 height 19
type input "2025/07/31"
type input "2025/05/31"
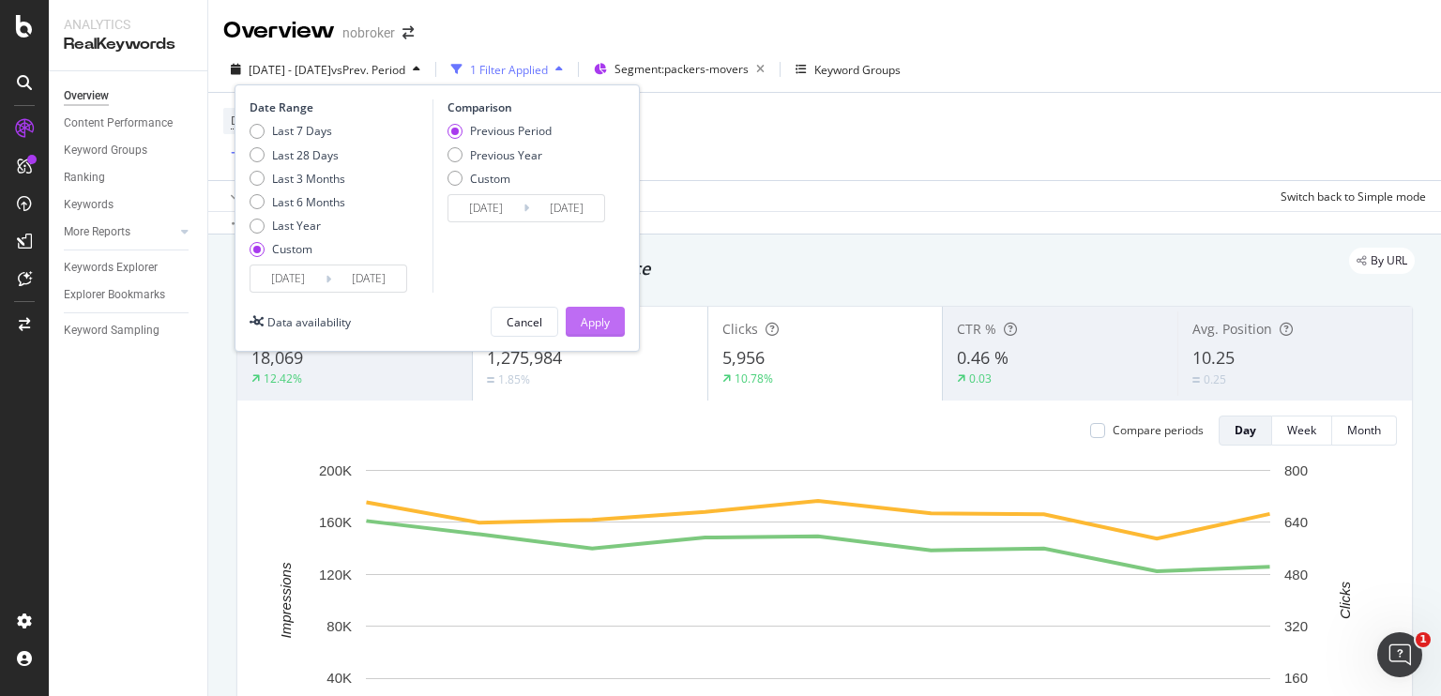
click at [604, 328] on div "Apply" at bounding box center [595, 322] width 29 height 16
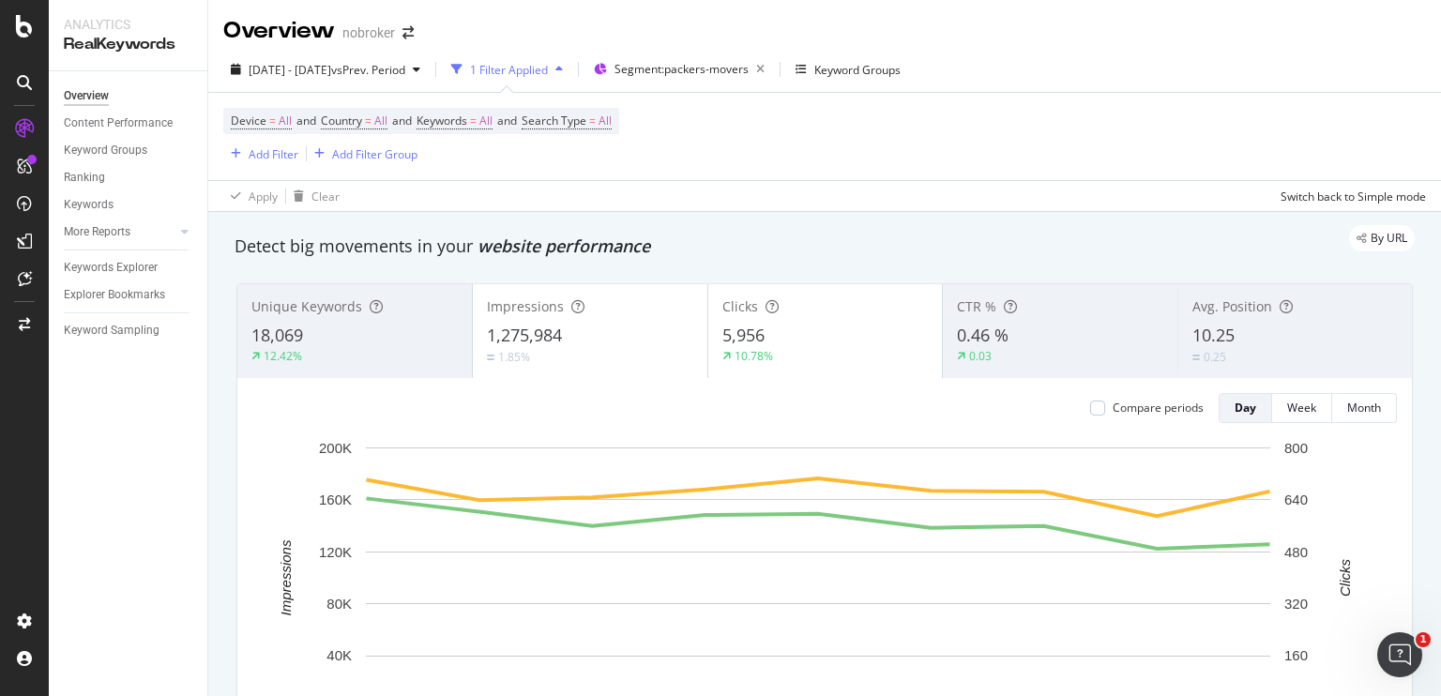
click at [816, 172] on div "Device = All and Country = All and Keywords = All and Search Type = All Add Fil…" at bounding box center [824, 136] width 1203 height 87
